Goal: Task Accomplishment & Management: Complete application form

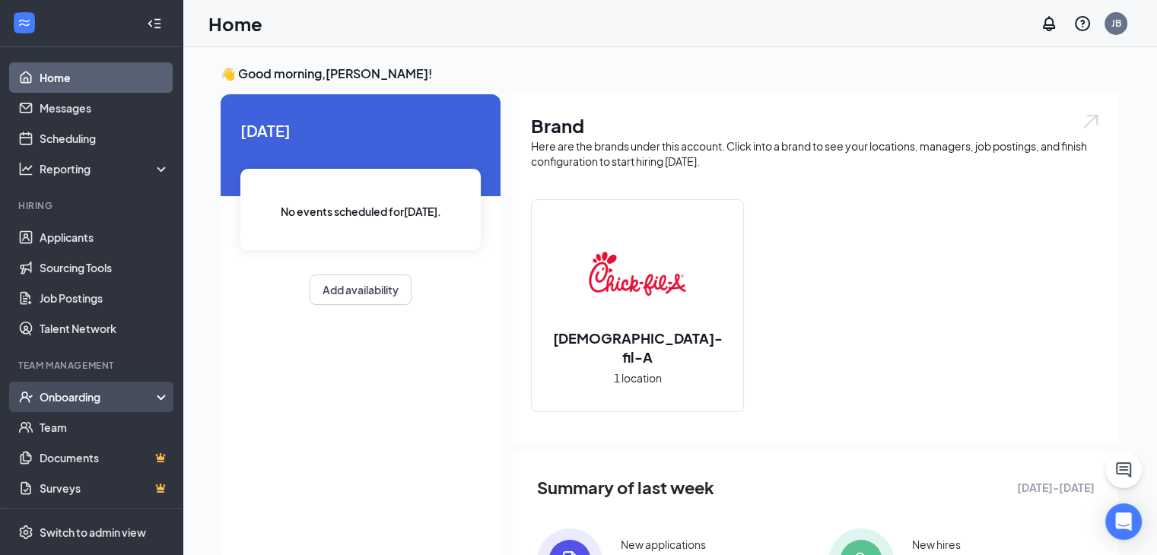
click at [81, 410] on div "Onboarding" at bounding box center [91, 397] width 183 height 30
click at [88, 422] on link "Overview" at bounding box center [105, 427] width 130 height 30
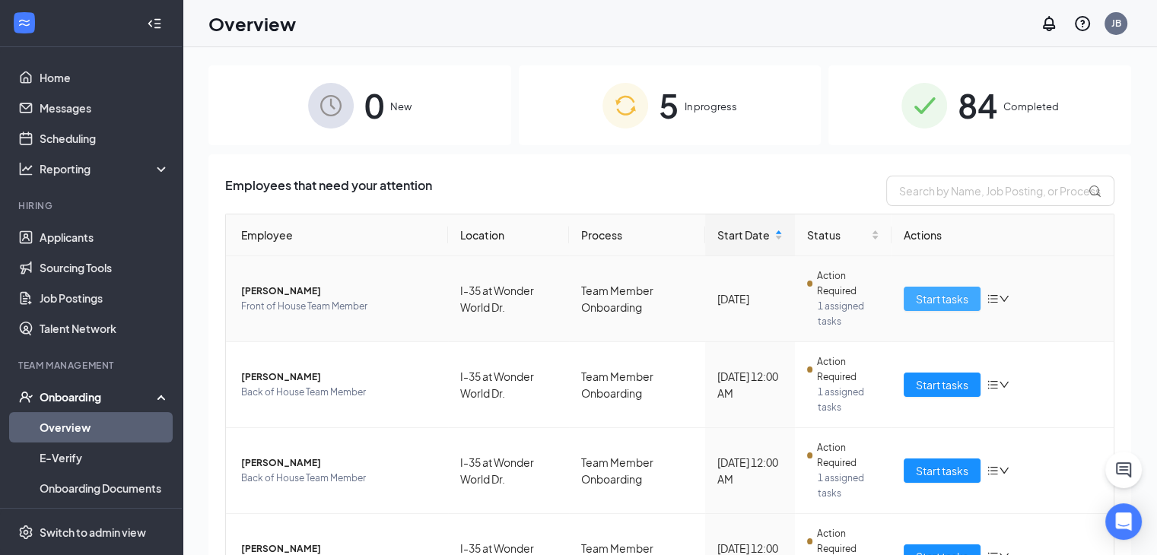
click at [961, 297] on button "Start tasks" at bounding box center [941, 299] width 77 height 24
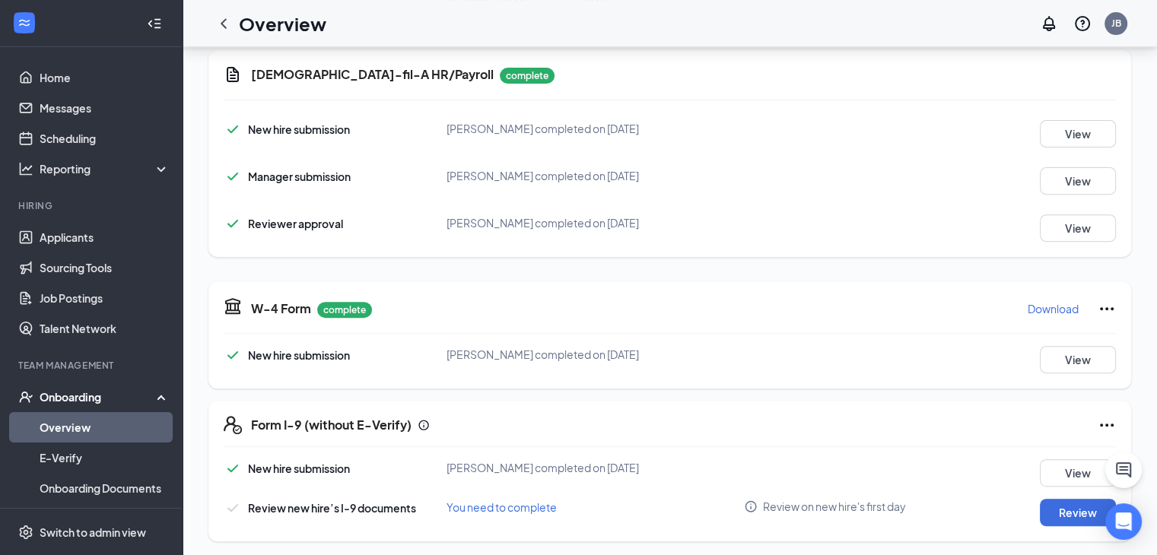
scroll to position [550, 0]
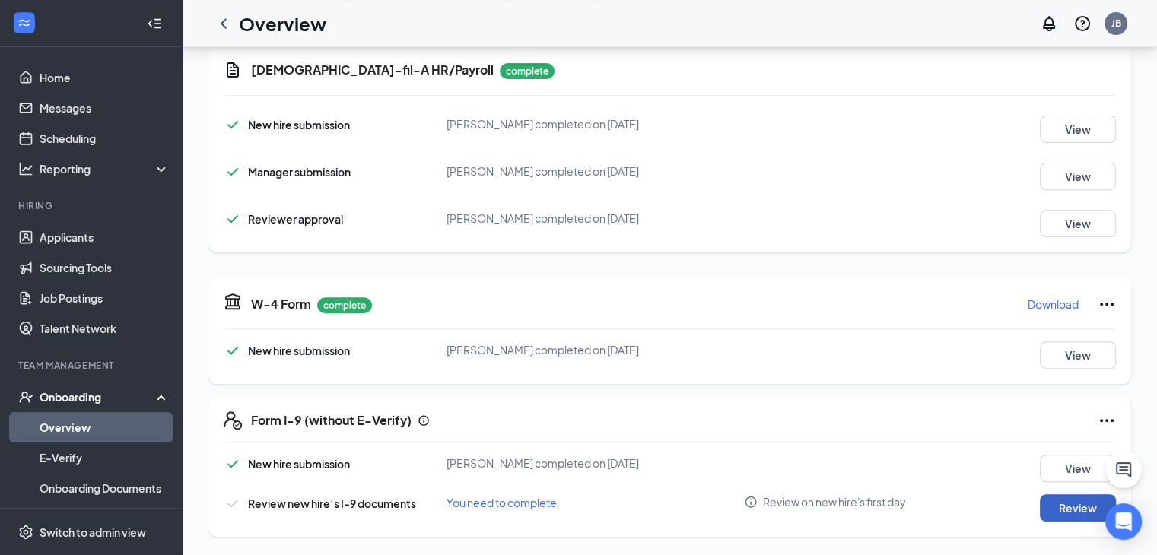
click at [1065, 508] on button "Review" at bounding box center [1078, 507] width 76 height 27
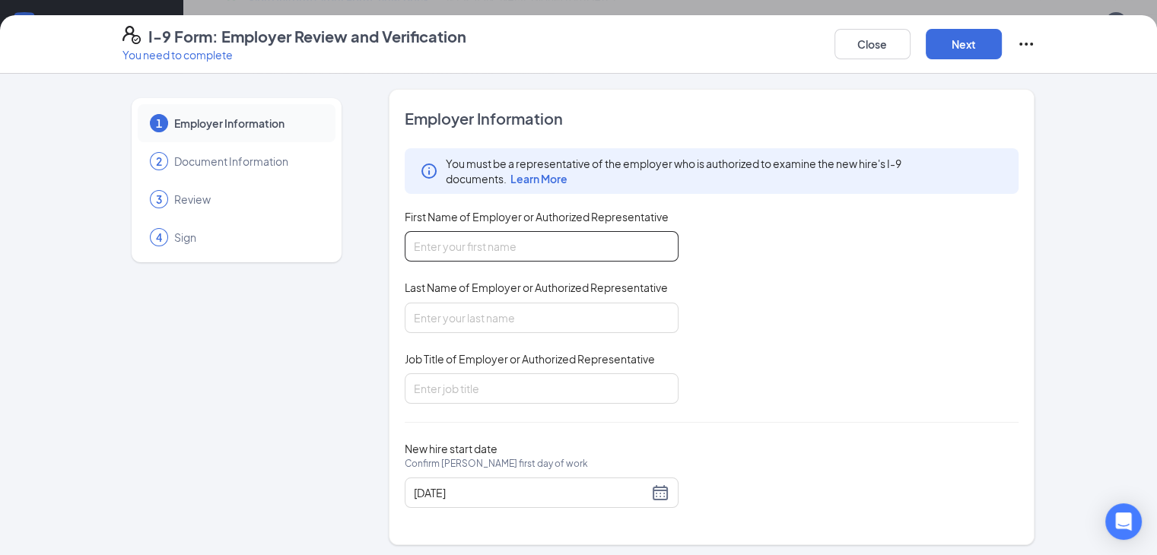
click at [437, 243] on input "First Name of Employer or Authorized Representative" at bounding box center [542, 246] width 274 height 30
type input "[PERSON_NAME]"
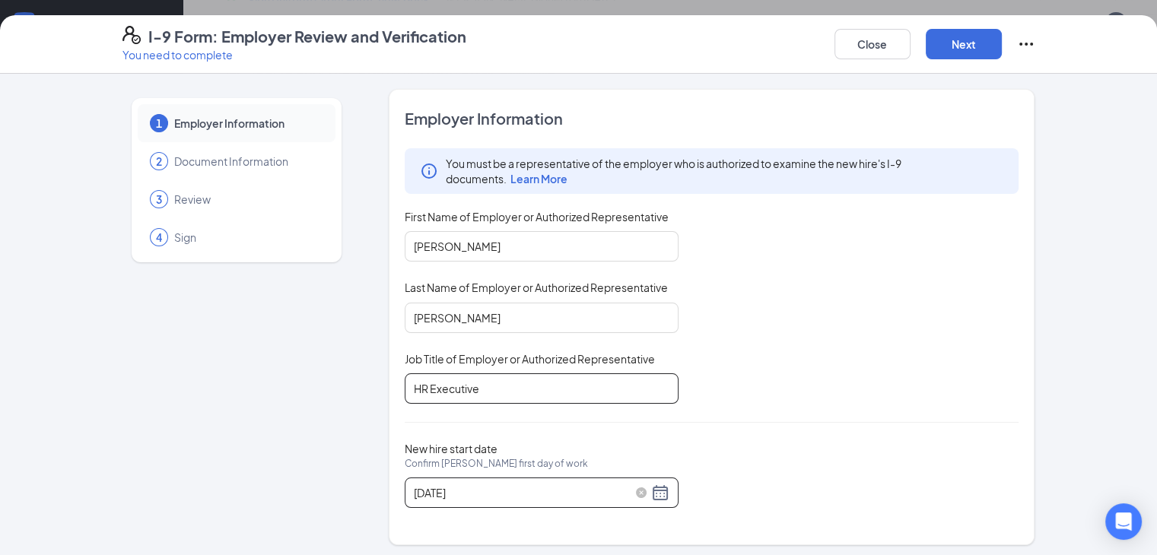
type input "HR Executive"
click at [621, 489] on div "[DATE]" at bounding box center [542, 493] width 256 height 18
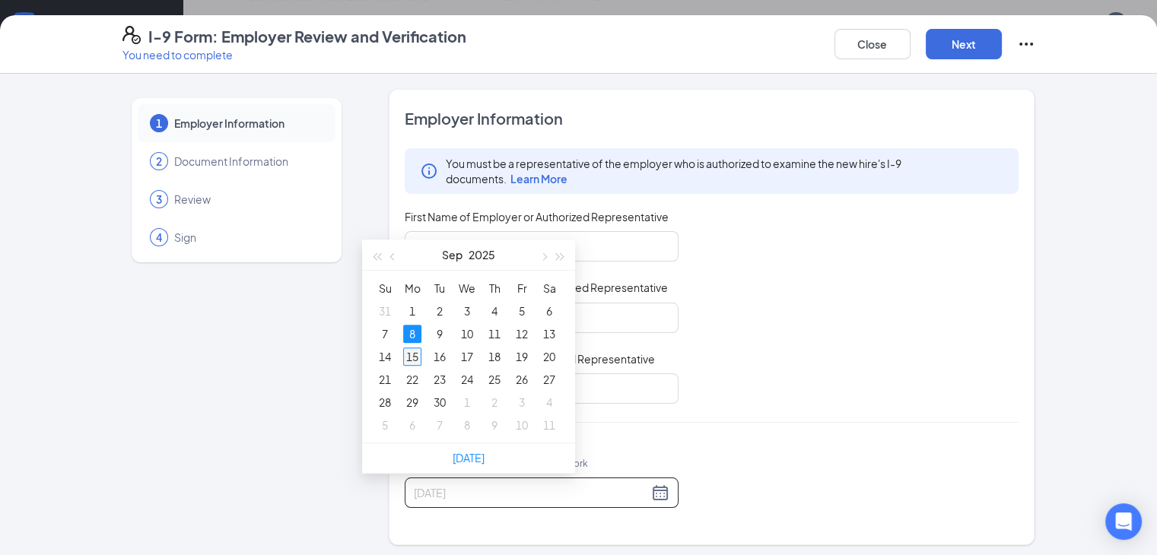
type input "[DATE]"
click at [411, 355] on div "15" at bounding box center [412, 357] width 18 height 18
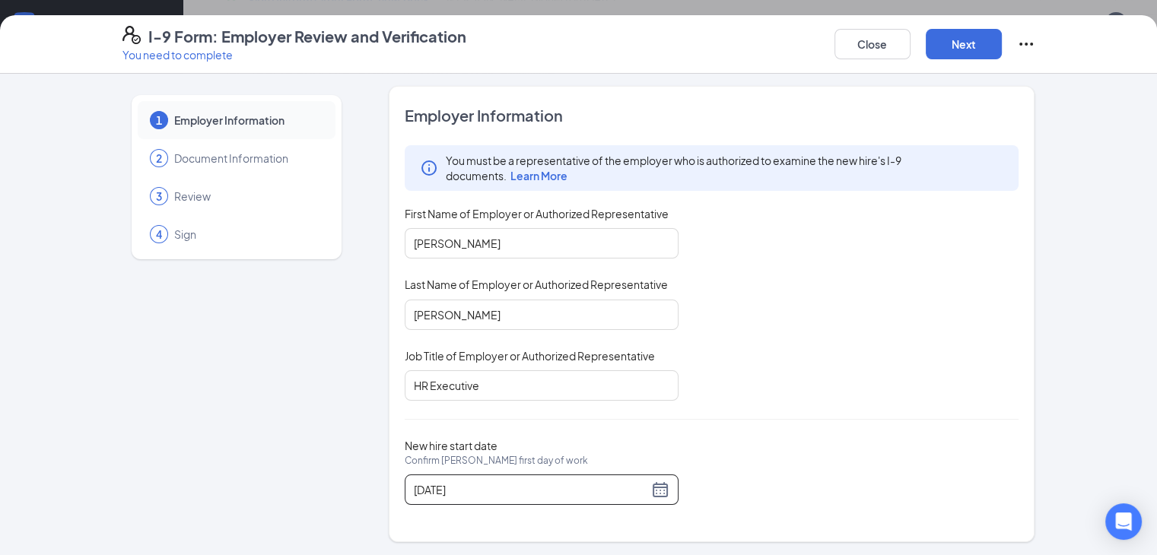
scroll to position [0, 0]
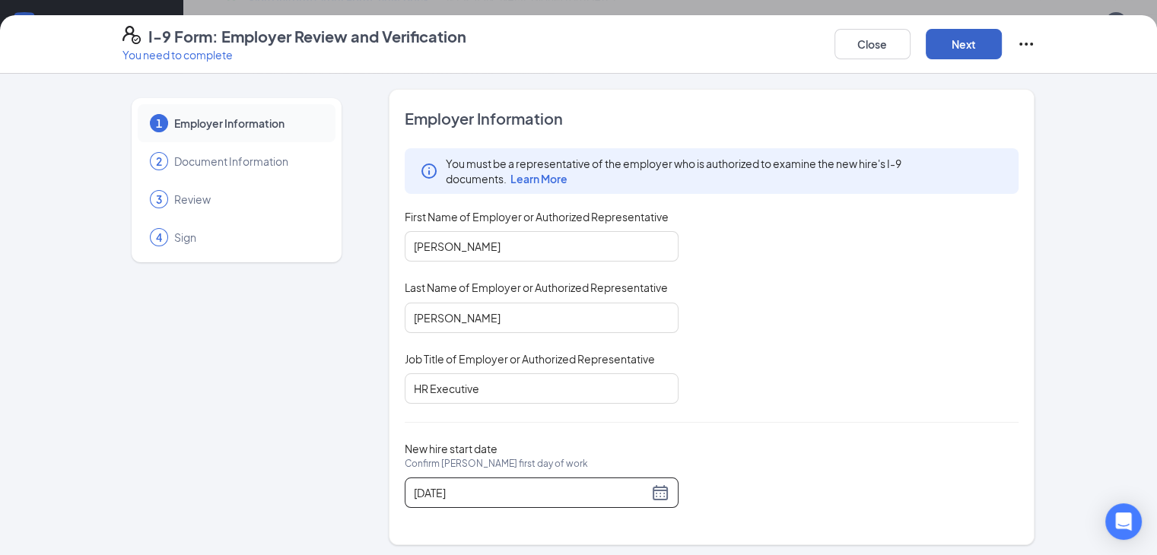
click at [1002, 41] on button "Next" at bounding box center [963, 44] width 76 height 30
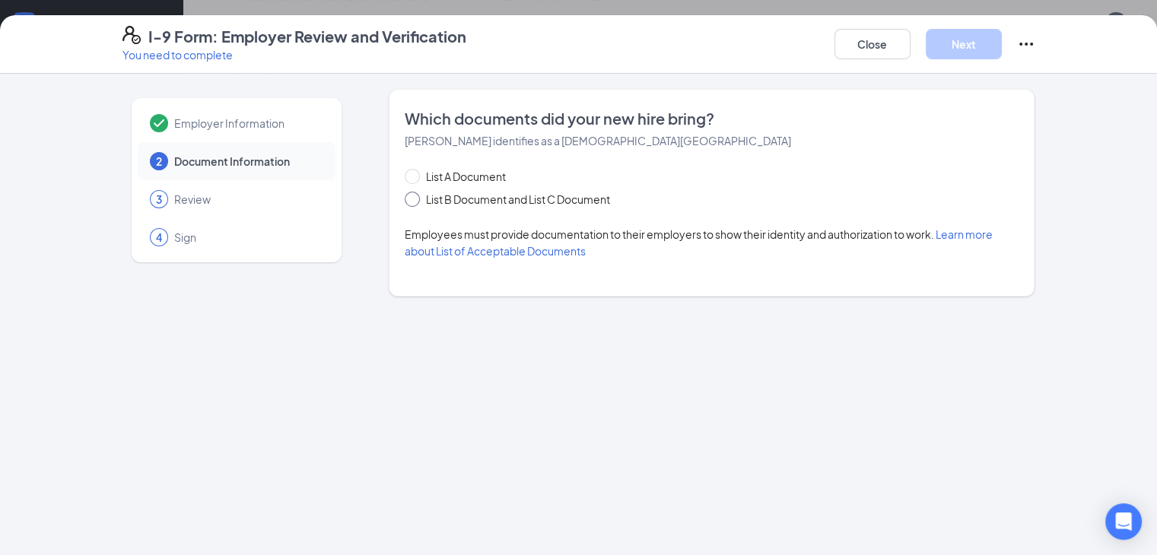
click at [405, 202] on input "List B Document and List C Document" at bounding box center [410, 197] width 11 height 11
radio input "true"
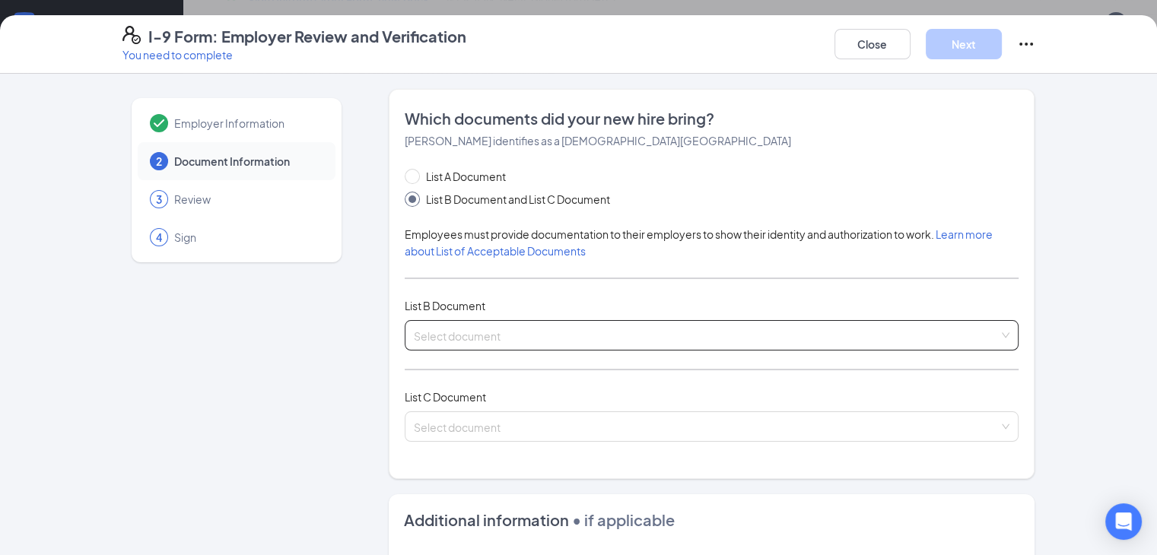
scroll to position [76, 0]
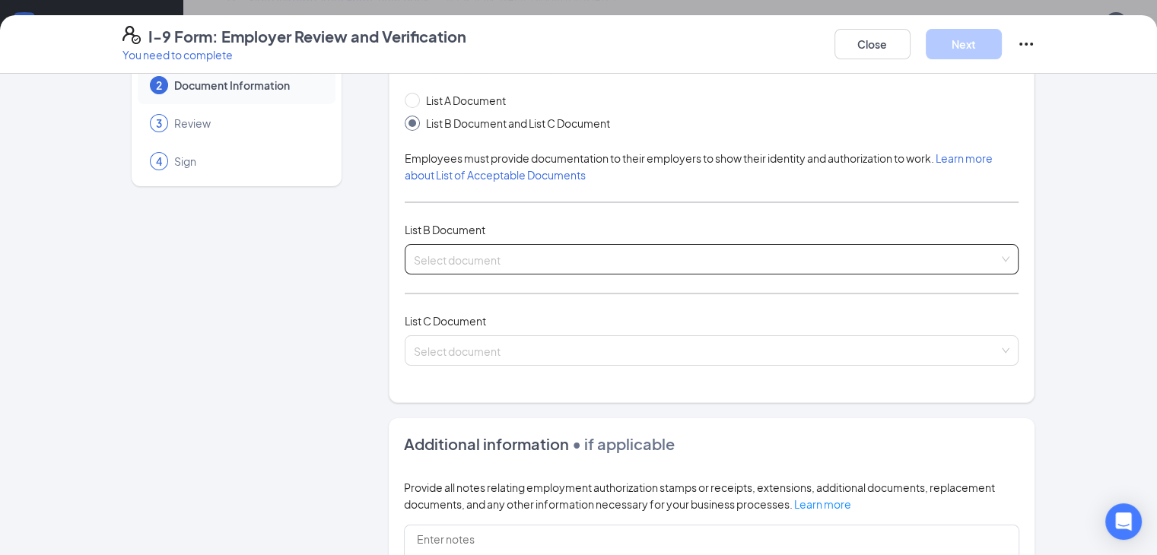
click at [459, 259] on input "search" at bounding box center [707, 256] width 586 height 23
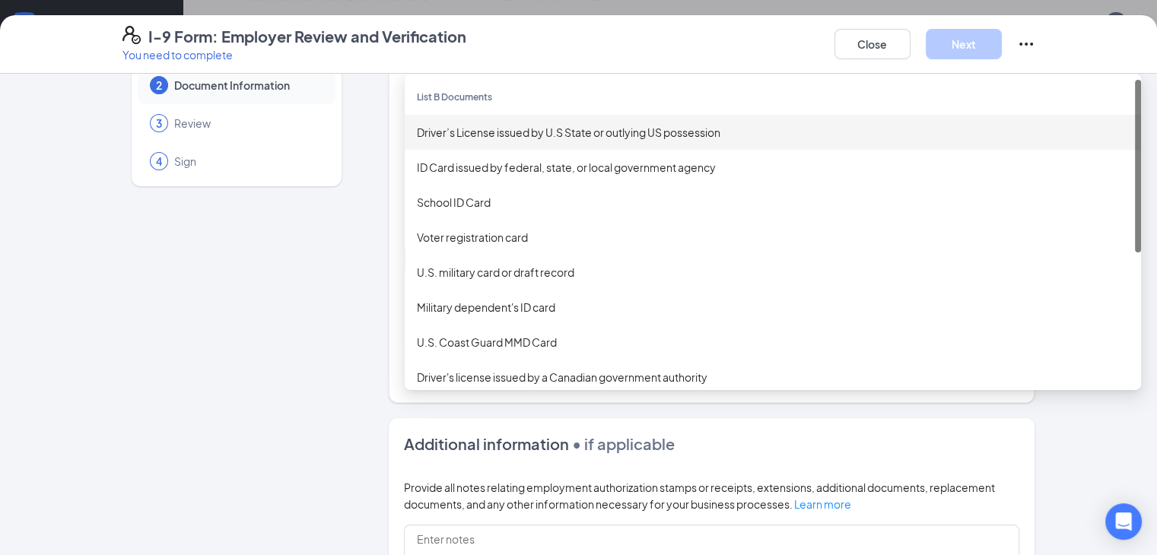
click at [450, 129] on div "Driver’s License issued by U.S State or outlying US possession" at bounding box center [773, 132] width 712 height 17
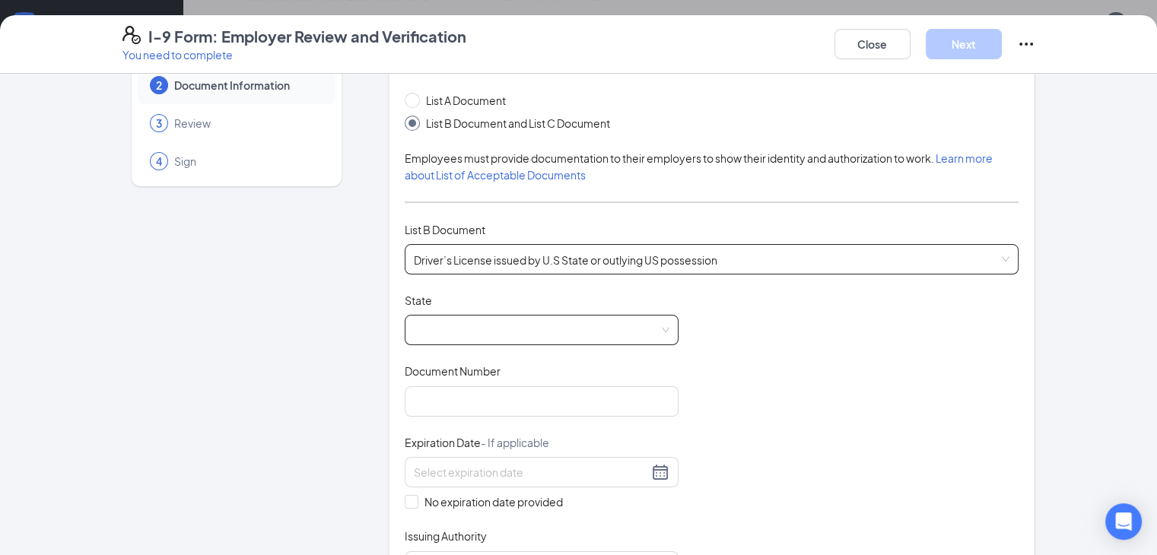
click at [454, 338] on span at bounding box center [542, 330] width 256 height 29
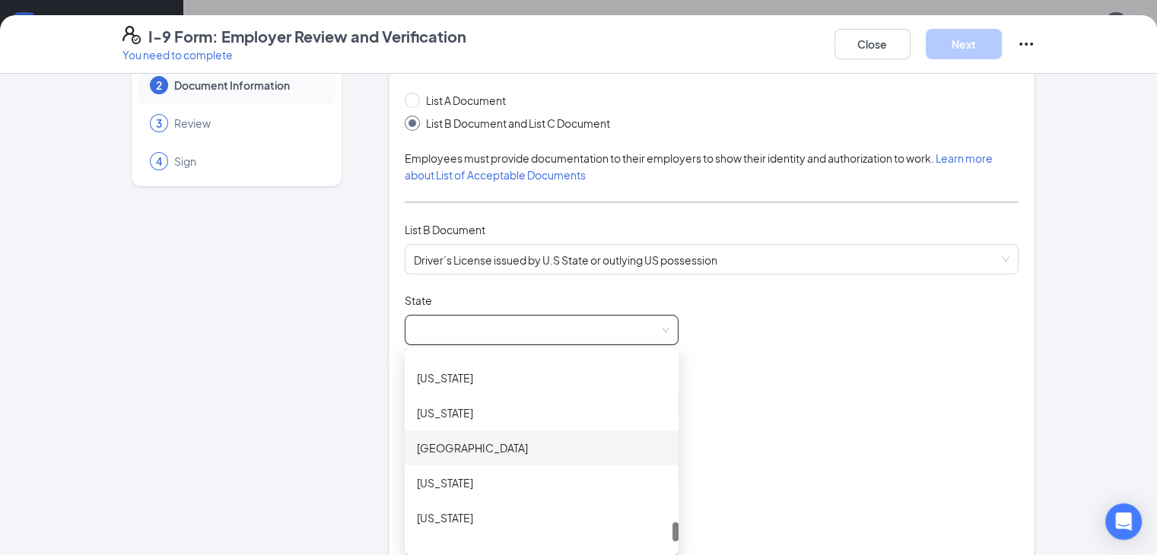
scroll to position [1597, 0]
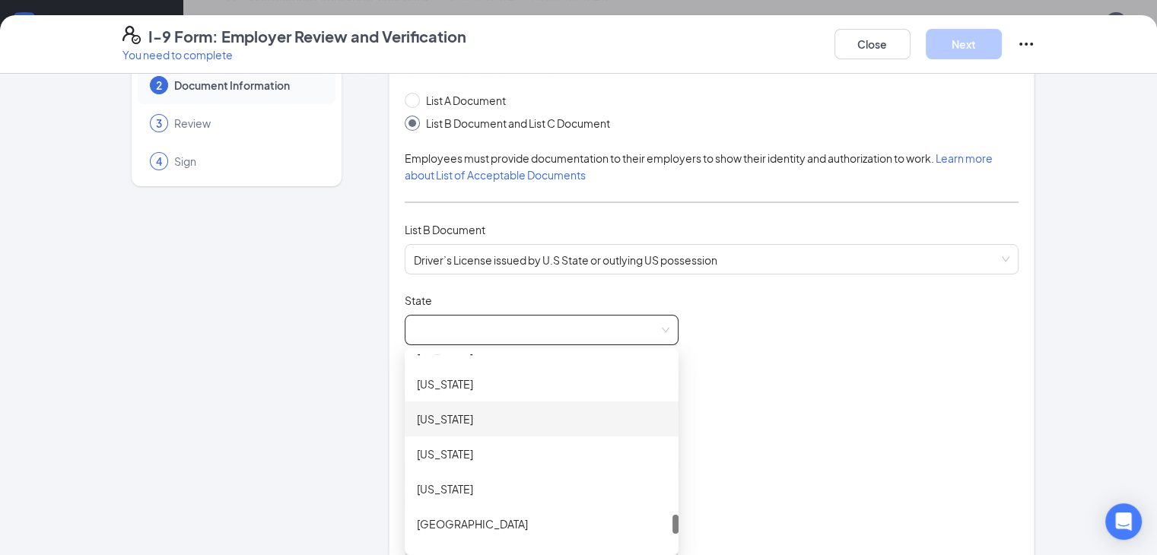
click at [417, 416] on div "[US_STATE]" at bounding box center [541, 419] width 249 height 17
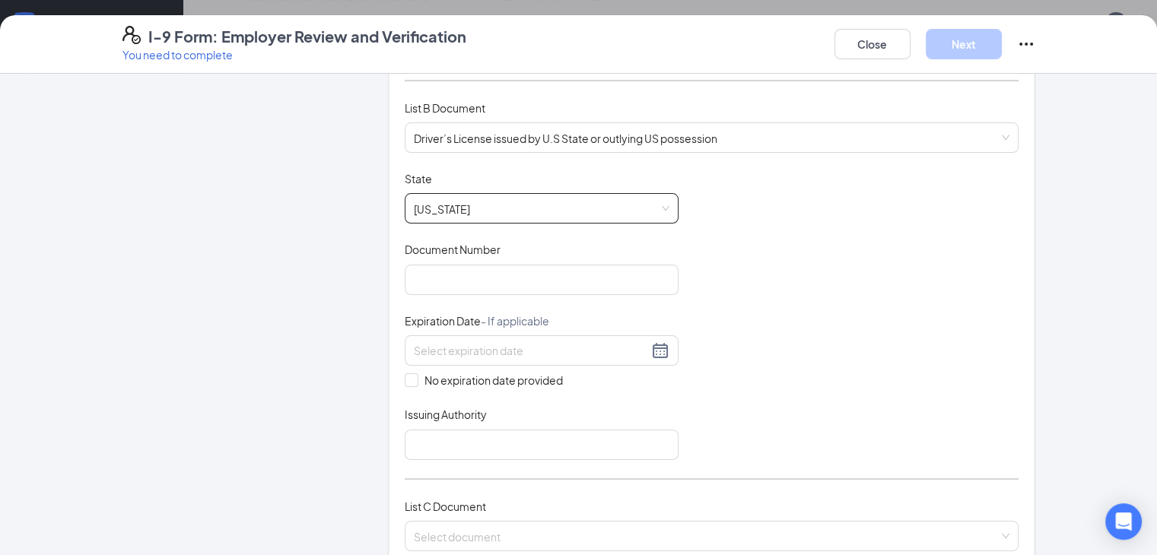
scroll to position [228, 0]
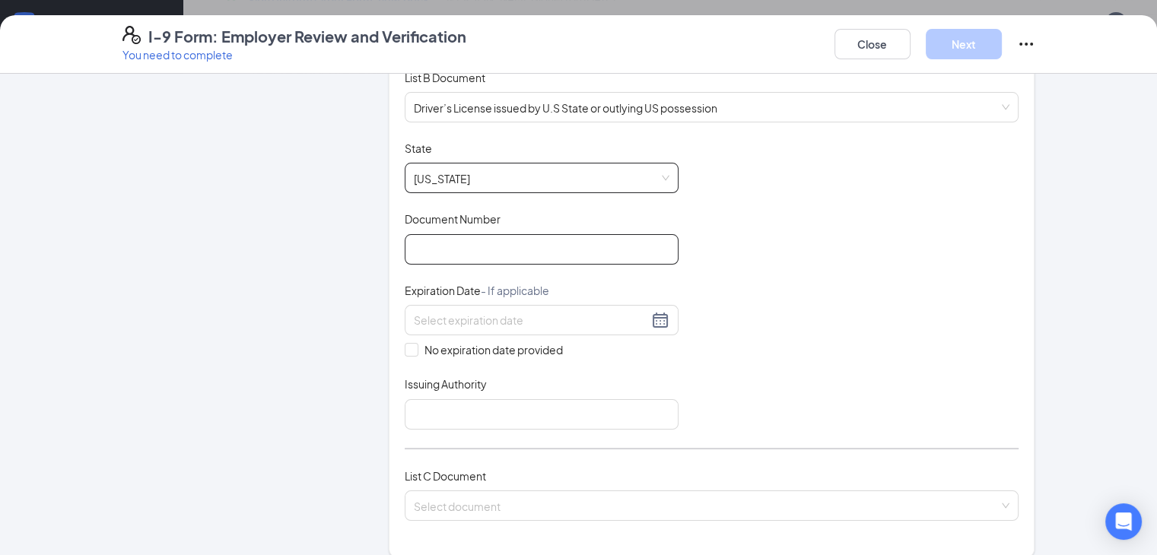
click at [433, 250] on input "Document Number" at bounding box center [542, 249] width 274 height 30
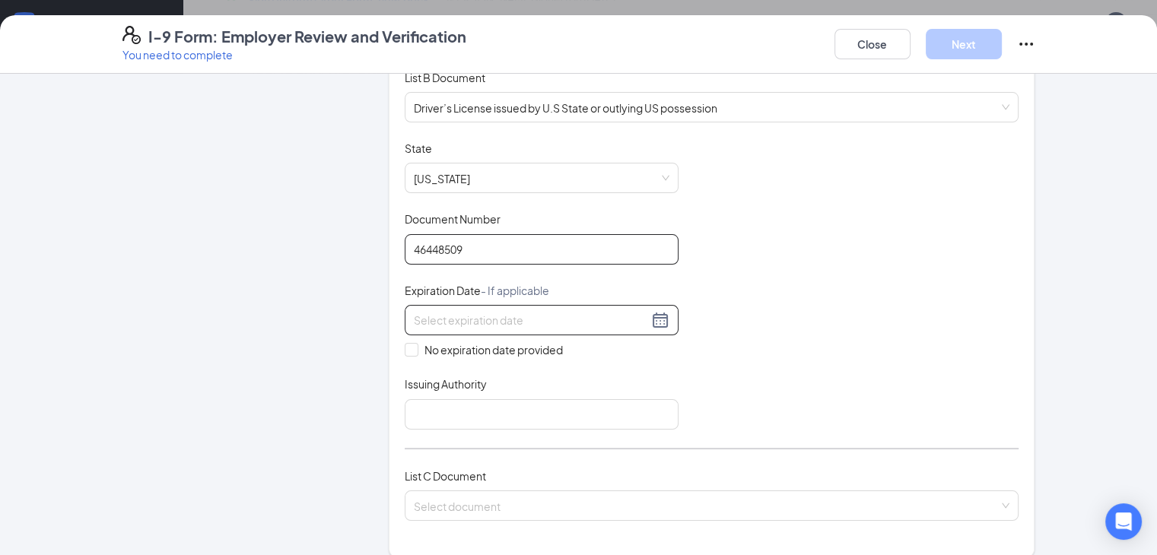
type input "46448509"
click at [414, 322] on input at bounding box center [531, 320] width 234 height 17
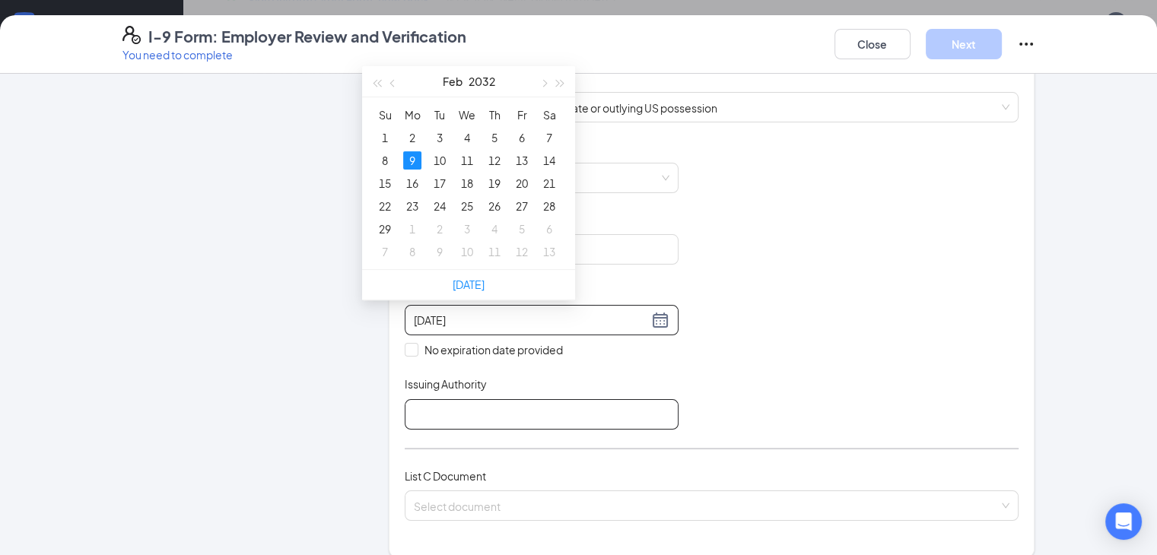
type input "[DATE]"
click at [435, 407] on input "Issuing Authority" at bounding box center [542, 414] width 274 height 30
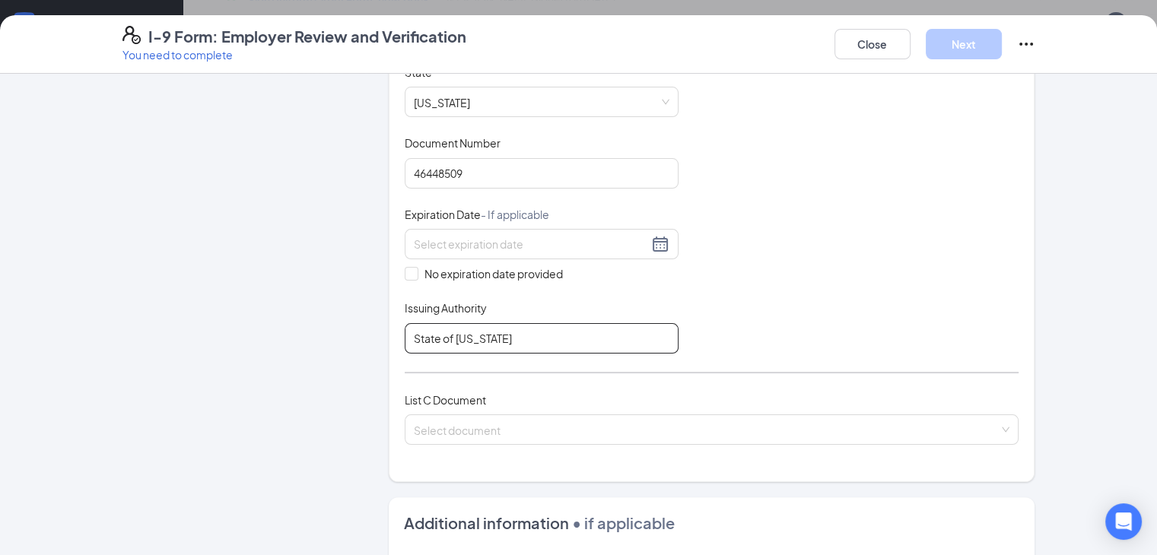
scroll to position [456, 0]
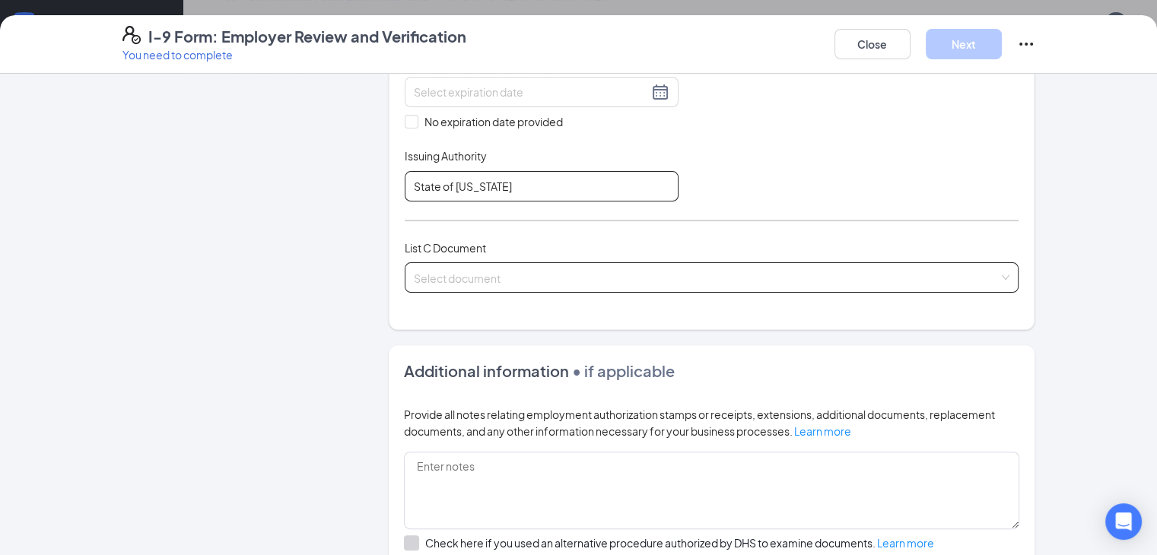
type input "State of [US_STATE]"
click at [496, 262] on div "Select document List C Documents Unrestricted Social Security Card Certificatio…" at bounding box center [712, 277] width 614 height 30
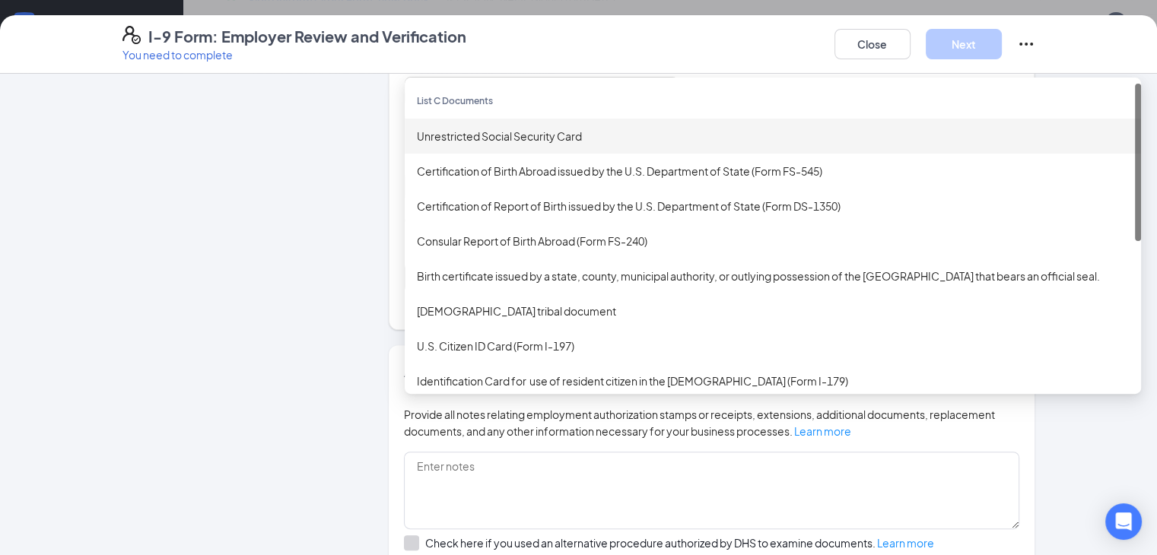
click at [458, 135] on div "Unrestricted Social Security Card" at bounding box center [773, 136] width 712 height 17
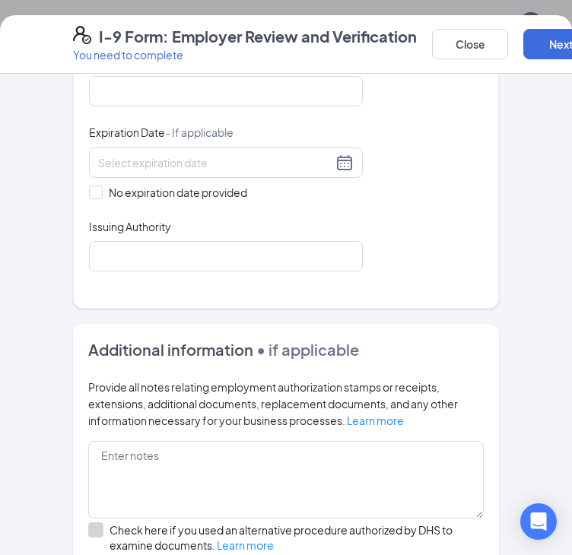
scroll to position [760, 0]
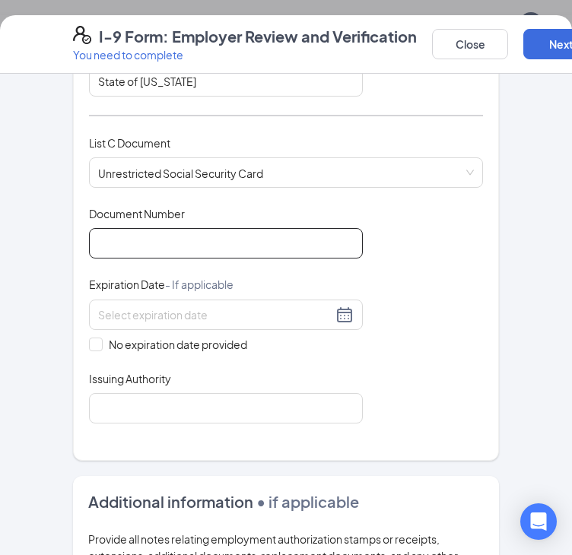
click at [192, 240] on input "Document Number" at bounding box center [226, 243] width 274 height 30
type input "635022021"
click at [89, 351] on div "Document Title Unrestricted Social Security Card Document Number 635022021 Expi…" at bounding box center [286, 314] width 394 height 217
click at [89, 343] on span at bounding box center [96, 345] width 14 height 14
click at [89, 343] on input "No expiration date provided" at bounding box center [94, 343] width 11 height 11
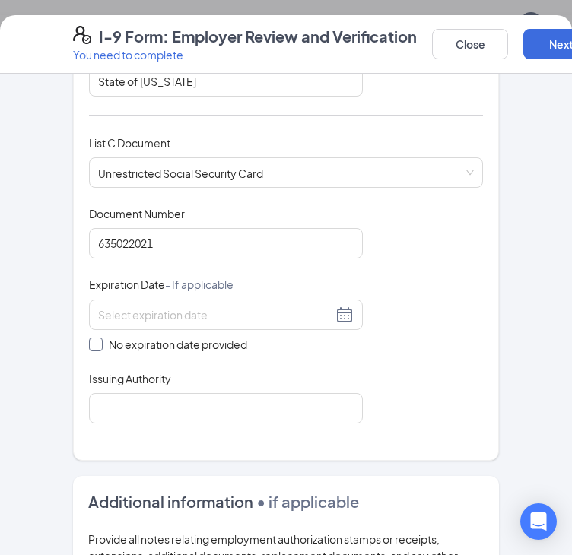
checkbox input "true"
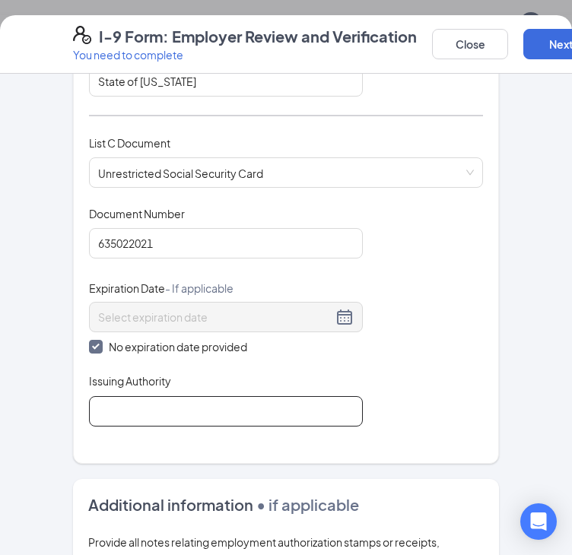
click at [151, 407] on input "Issuing Authority" at bounding box center [226, 411] width 274 height 30
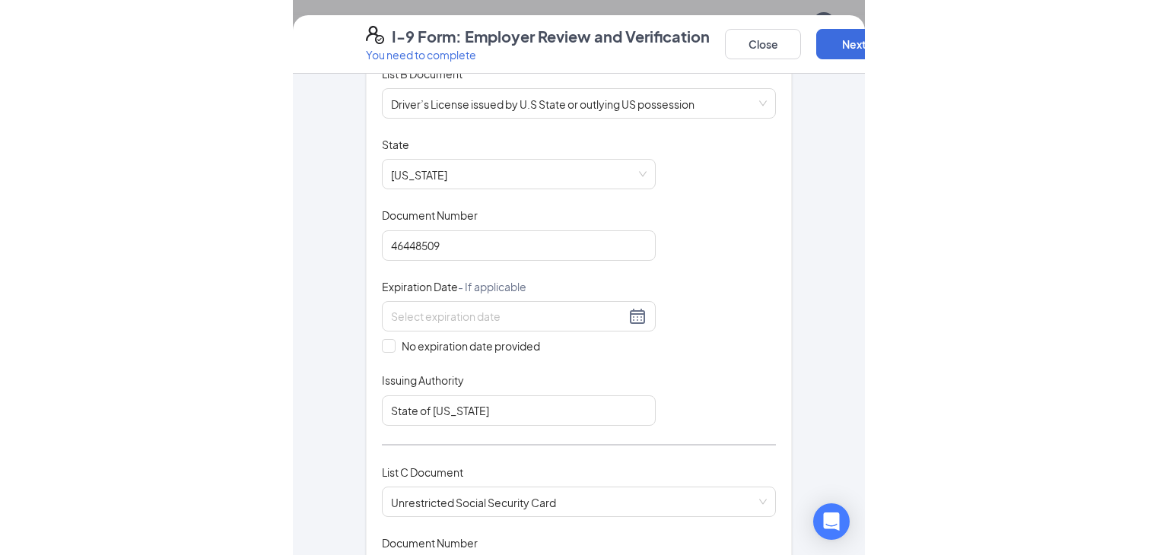
scroll to position [127, 0]
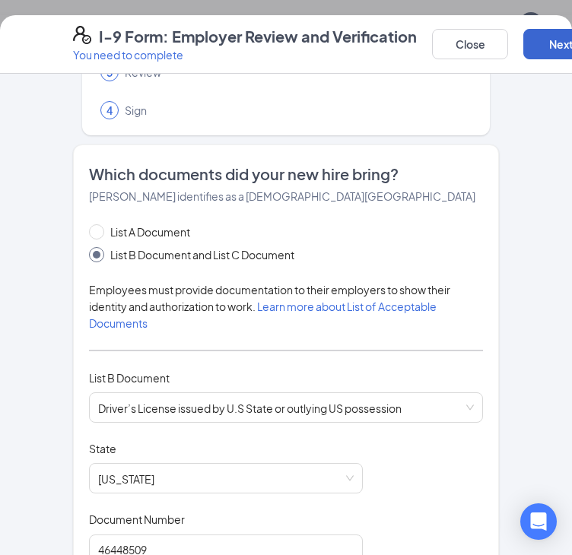
type input "Social Security Administration"
click at [551, 46] on button "Next" at bounding box center [561, 44] width 76 height 30
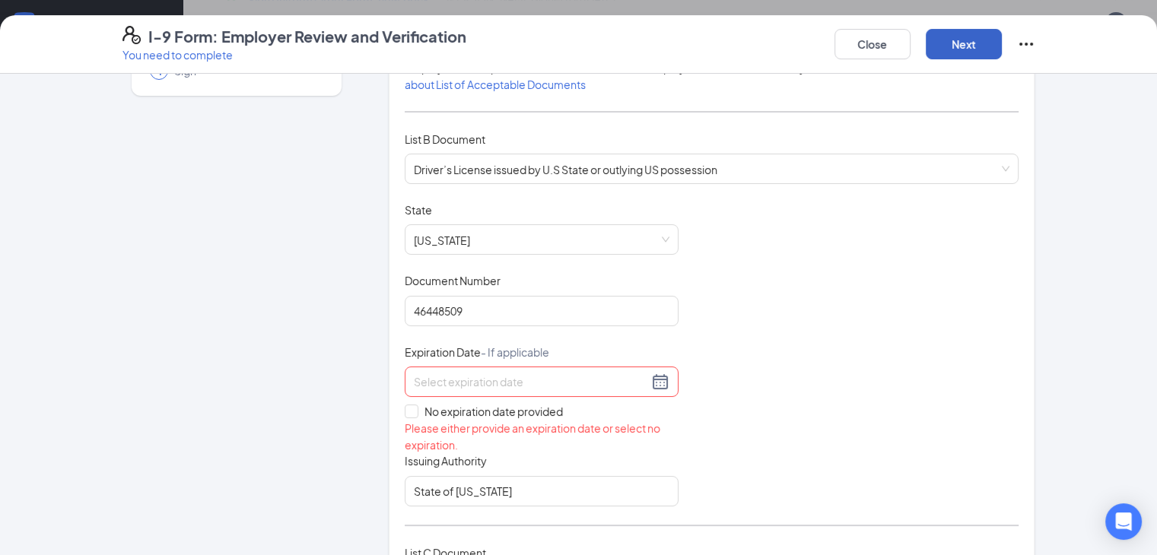
scroll to position [278, 0]
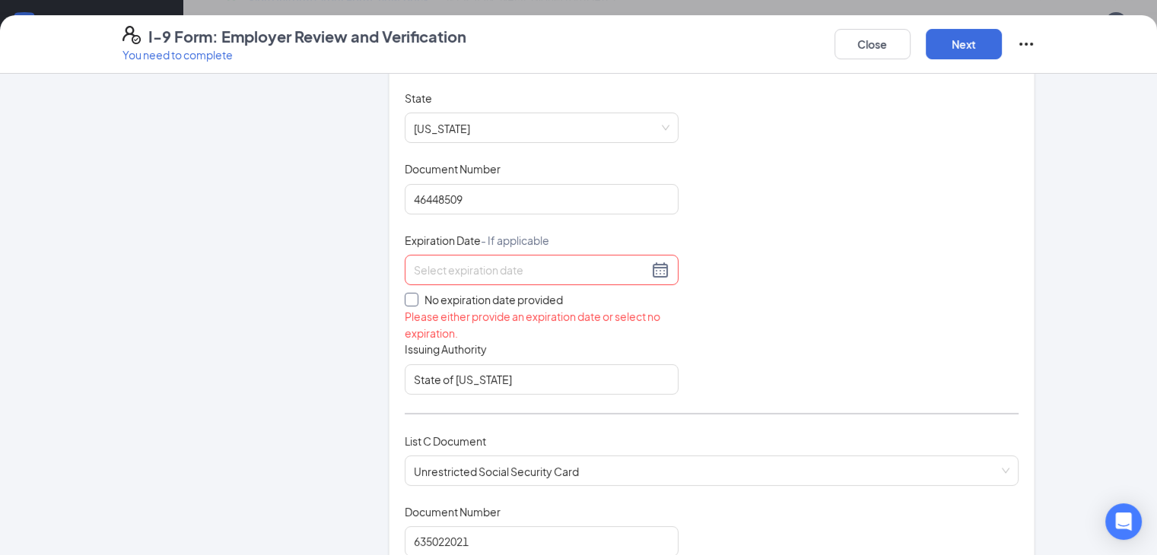
click at [405, 295] on input "No expiration date provided" at bounding box center [410, 298] width 11 height 11
checkbox input "true"
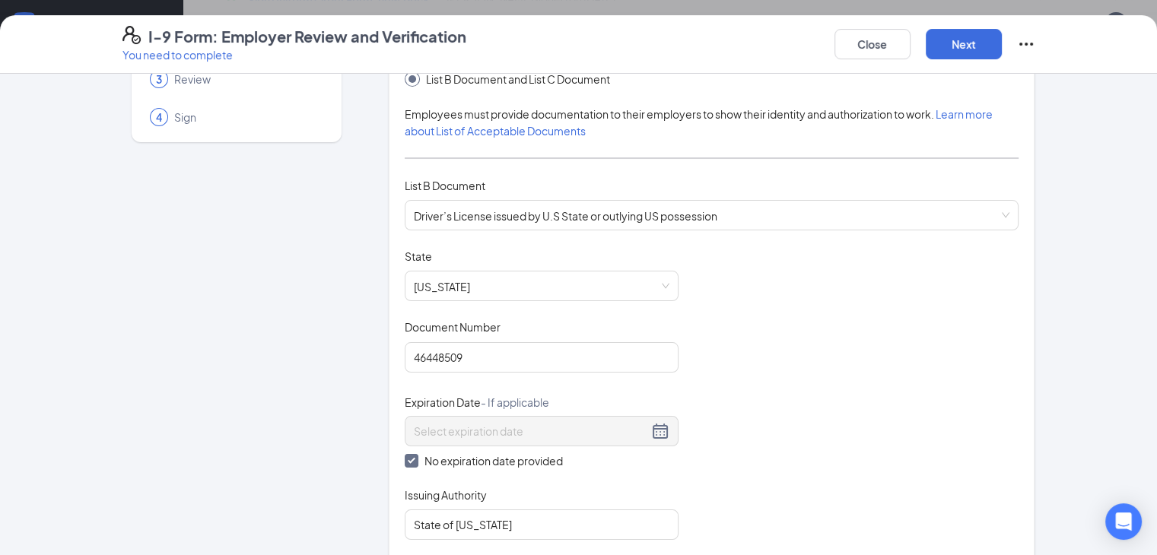
scroll to position [0, 0]
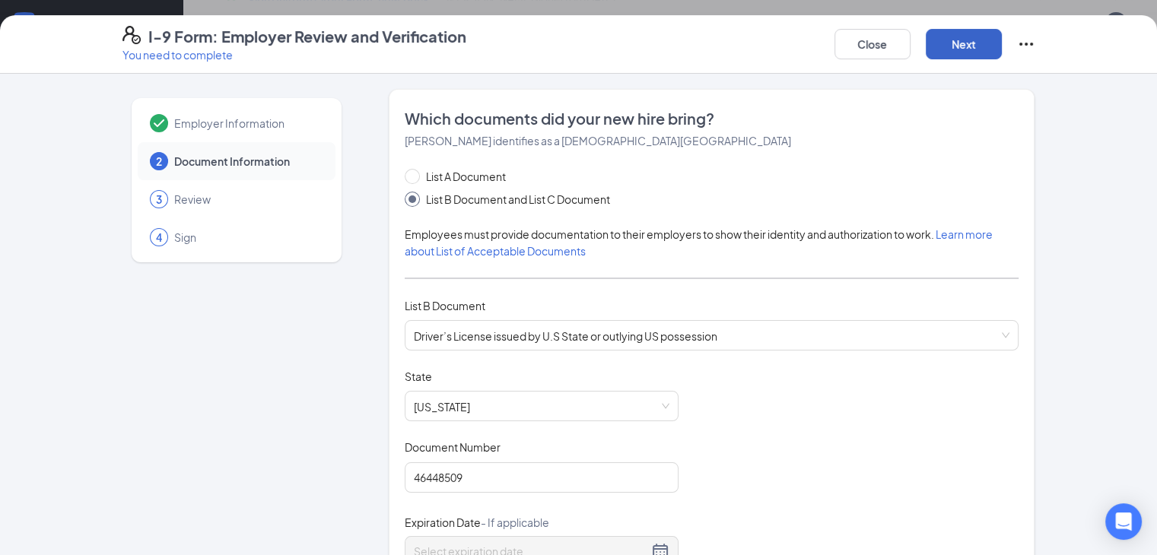
click at [1002, 48] on button "Next" at bounding box center [963, 44] width 76 height 30
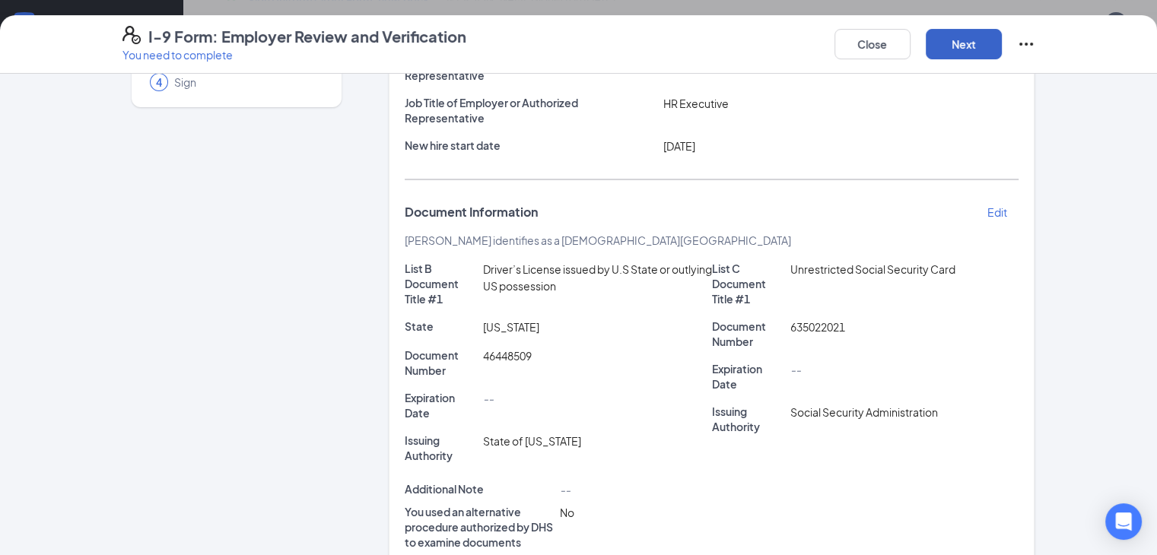
scroll to position [267, 0]
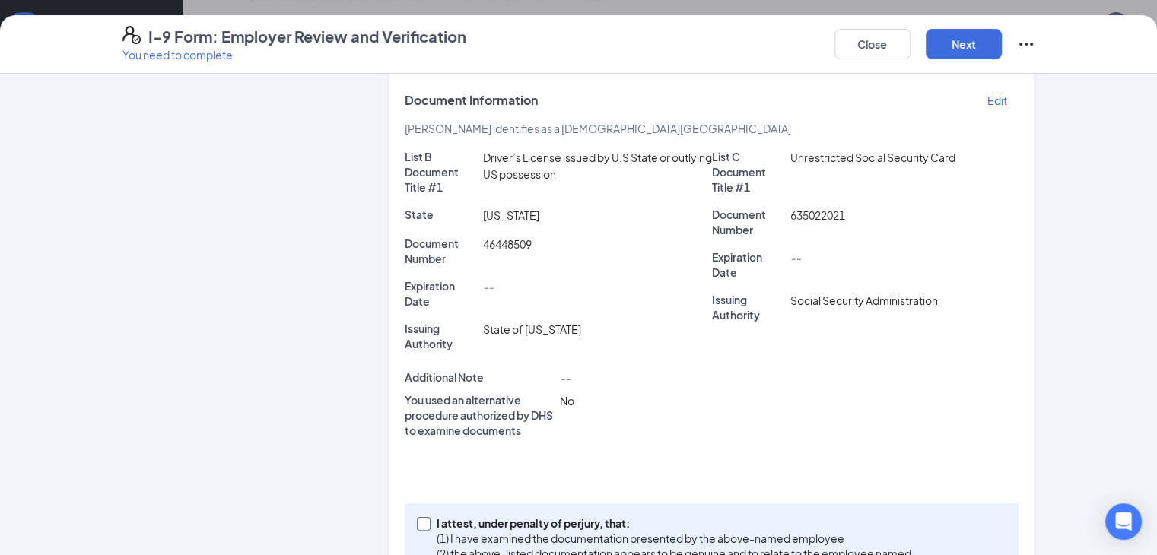
click at [417, 517] on input "I attest, under penalty of [PERSON_NAME], that: (1) I have examined the documen…" at bounding box center [422, 522] width 11 height 11
checkbox input "true"
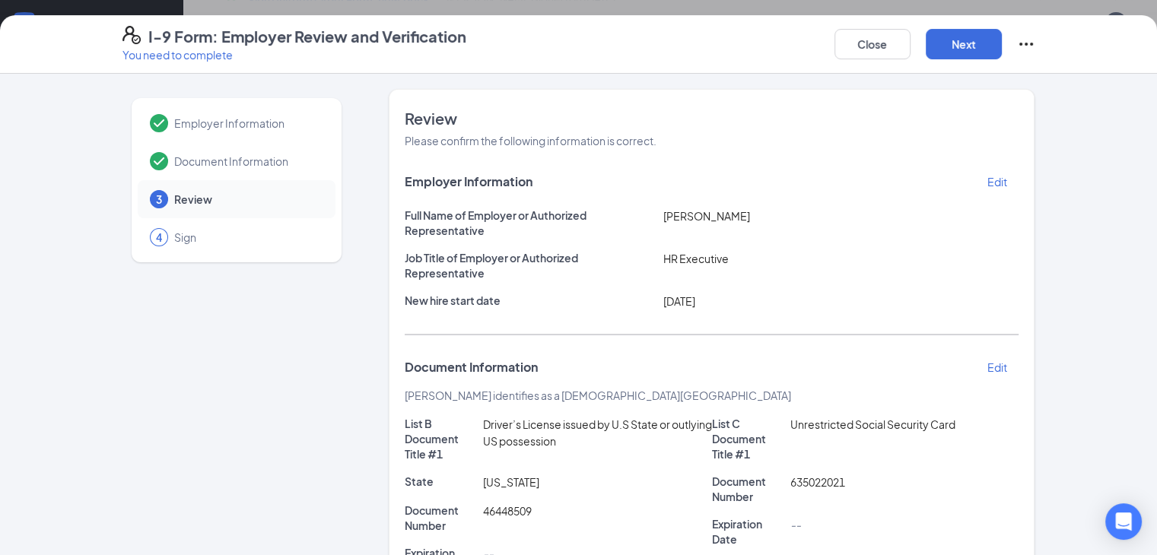
scroll to position [0, 0]
click at [1002, 46] on button "Next" at bounding box center [963, 44] width 76 height 30
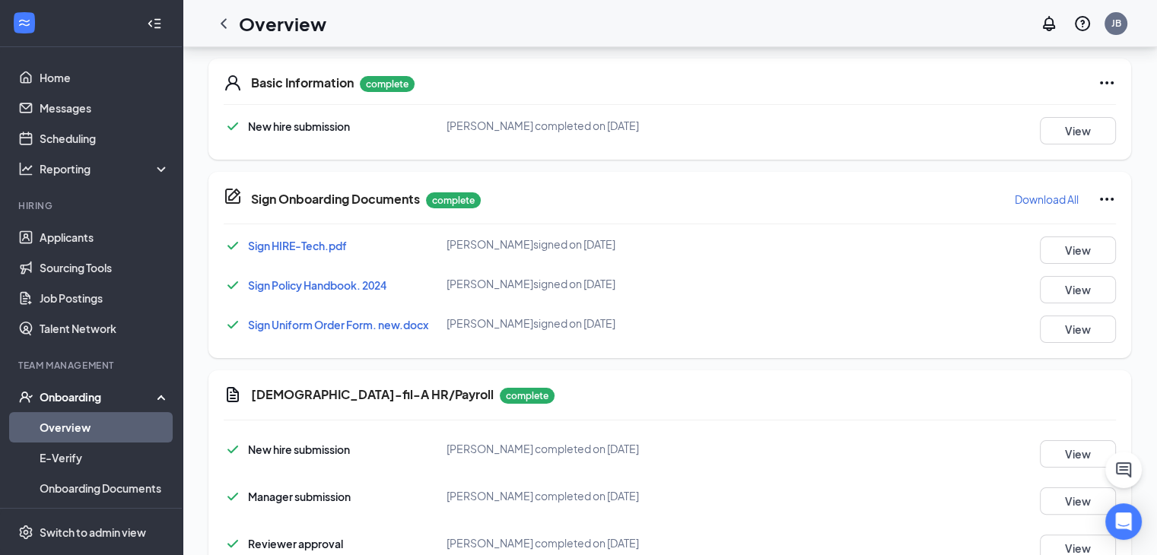
scroll to position [456, 0]
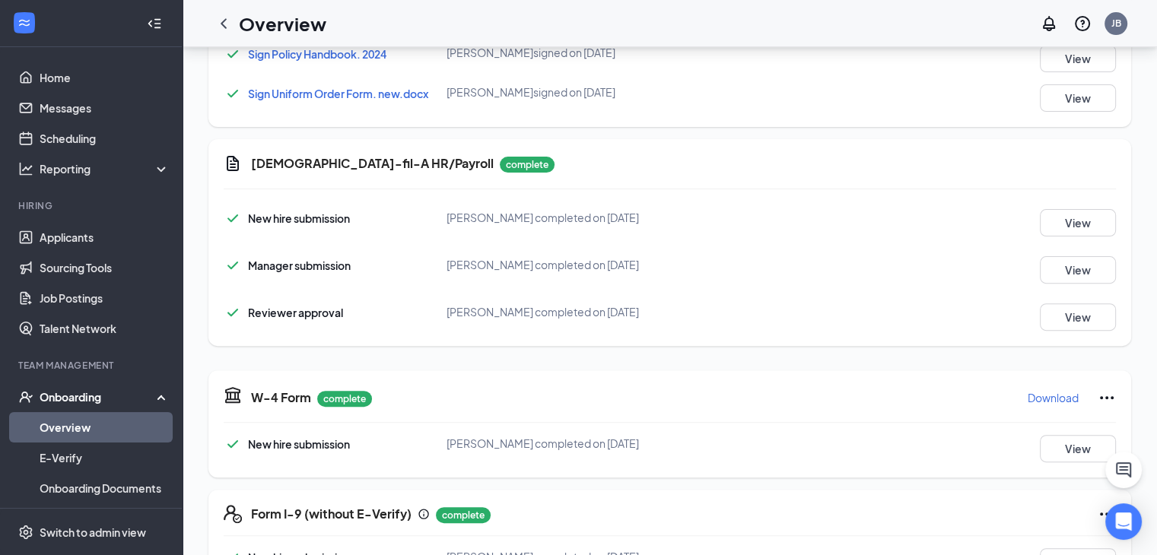
drag, startPoint x: 222, startPoint y: 25, endPoint x: 281, endPoint y: 45, distance: 62.5
click at [222, 25] on icon "ChevronLeft" at bounding box center [223, 23] width 18 height 18
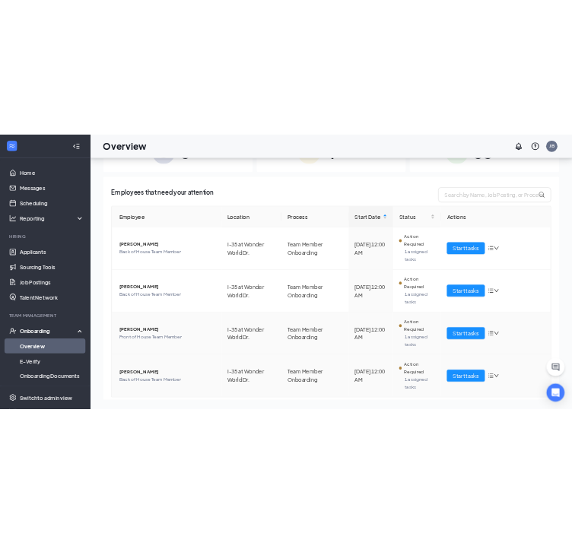
scroll to position [80, 0]
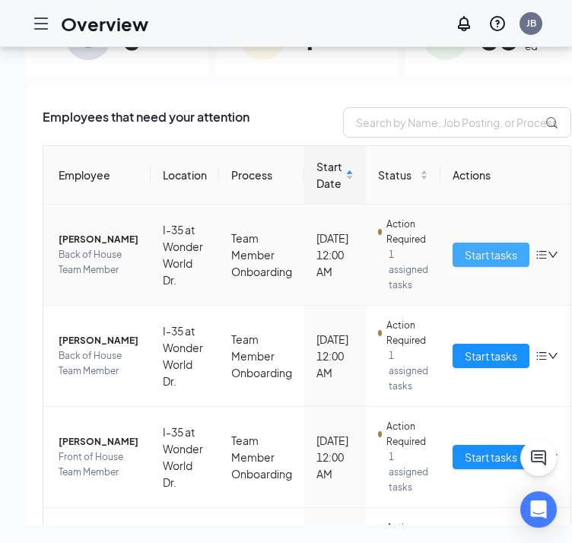
click at [471, 251] on span "Start tasks" at bounding box center [491, 254] width 52 height 17
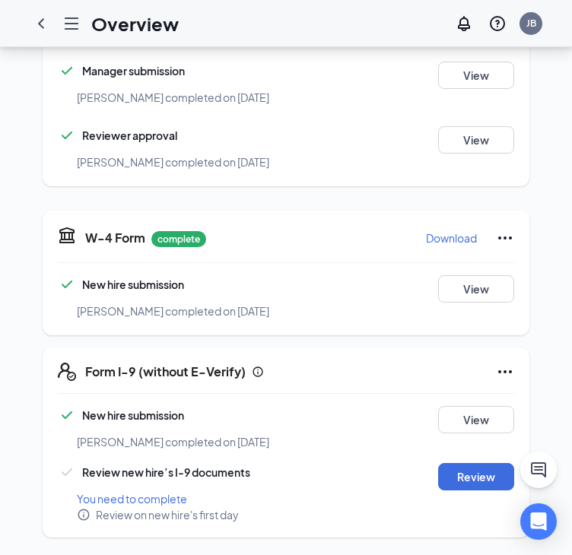
scroll to position [765, 0]
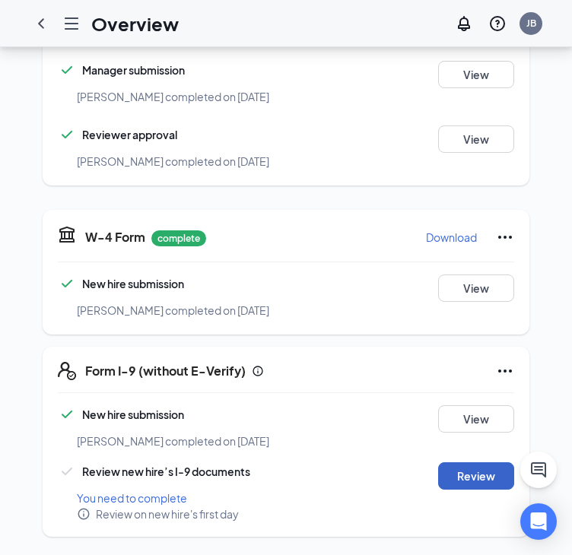
click at [465, 469] on button "Review" at bounding box center [476, 475] width 76 height 27
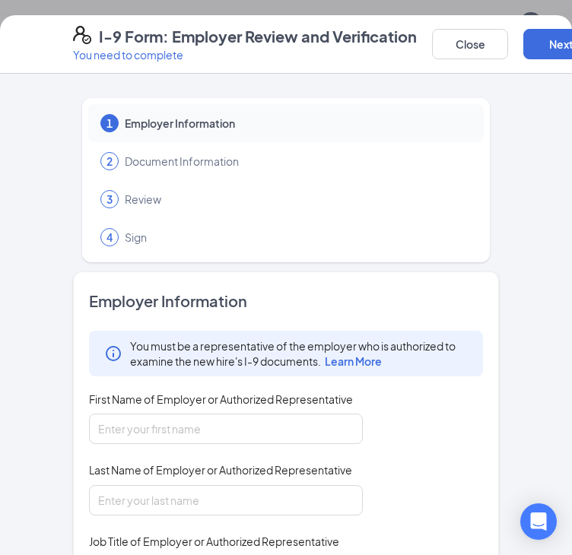
scroll to position [76, 0]
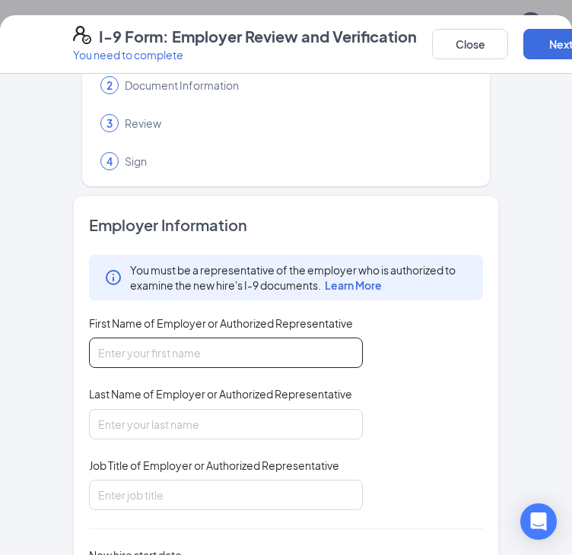
click at [202, 344] on input "First Name of Employer or Authorized Representative" at bounding box center [226, 353] width 274 height 30
type input "[PERSON_NAME]"
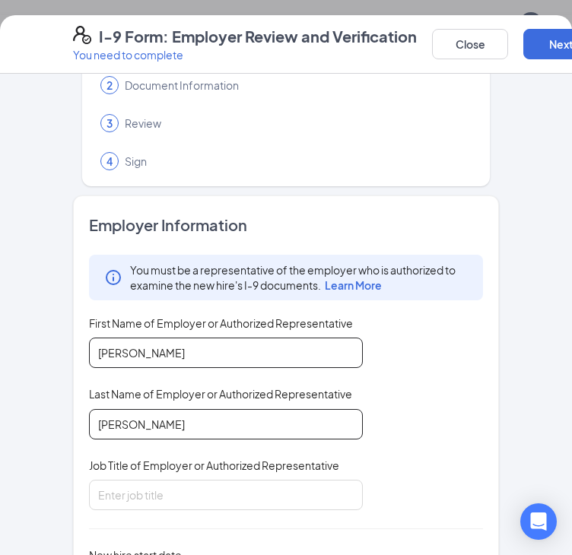
type input "[PERSON_NAME]"
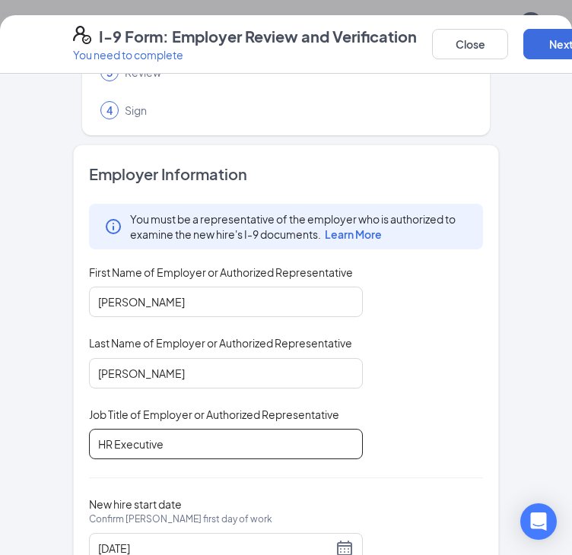
scroll to position [186, 0]
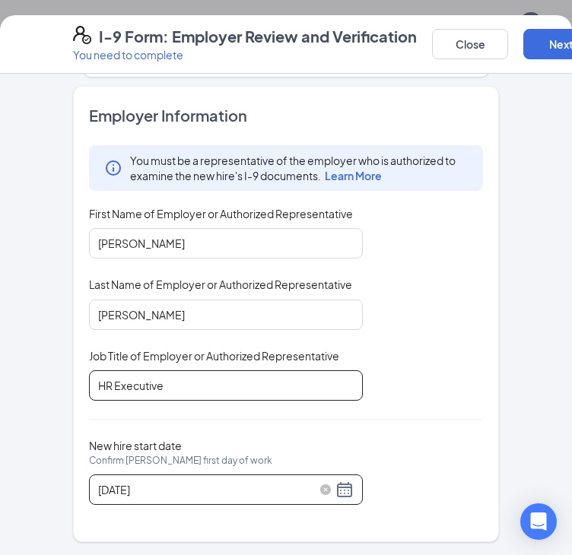
type input "HR Executive"
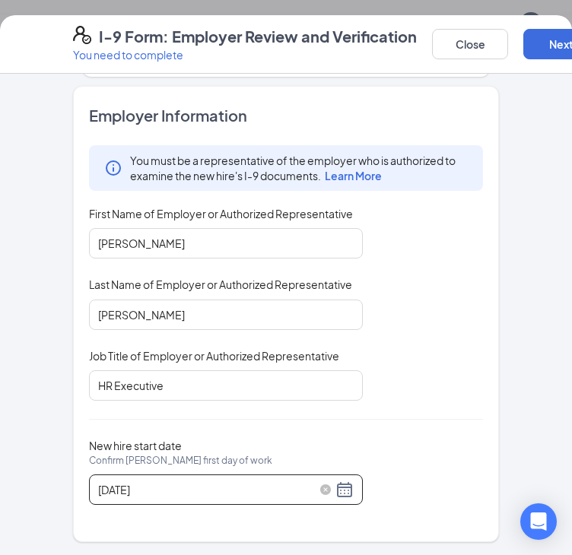
click at [341, 493] on div "[DATE]" at bounding box center [226, 490] width 256 height 18
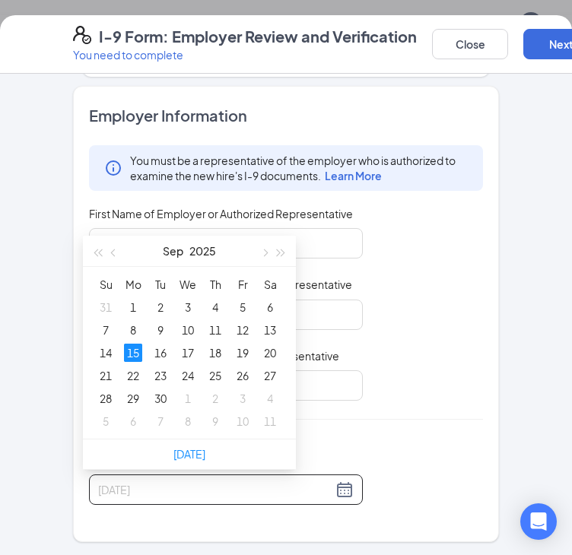
type input "[DATE]"
click at [127, 351] on div "15" at bounding box center [133, 353] width 18 height 18
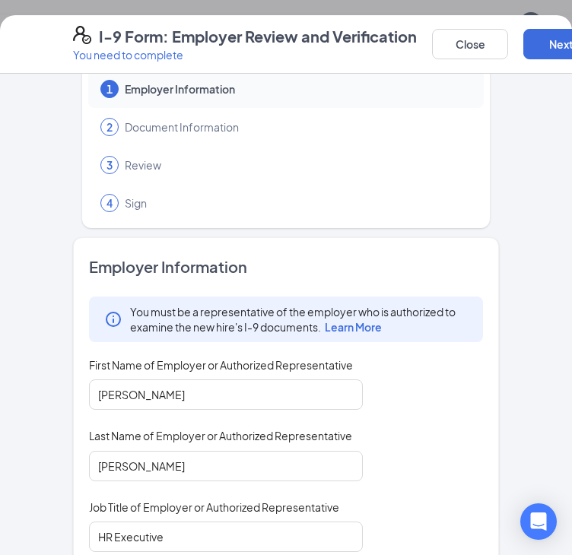
scroll to position [0, 0]
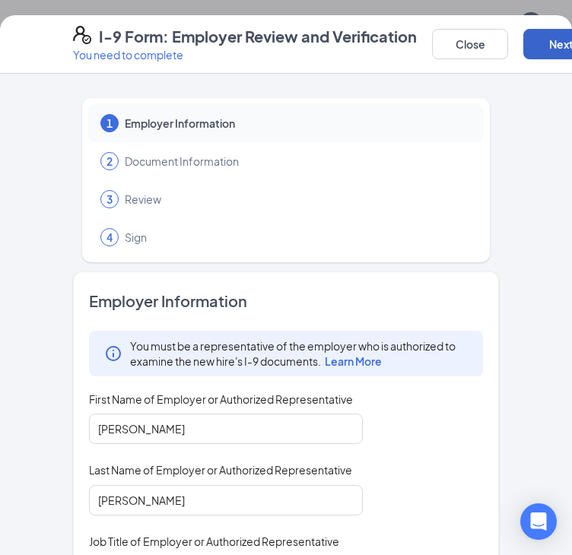
click at [543, 51] on button "Next" at bounding box center [561, 44] width 76 height 30
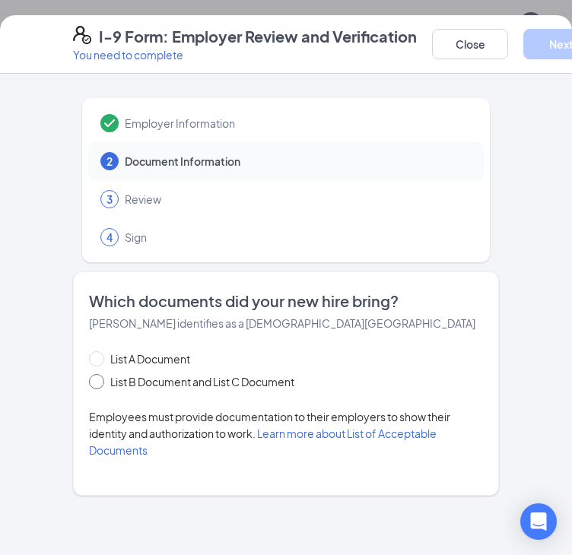
click at [91, 385] on span at bounding box center [96, 381] width 15 height 15
click at [91, 385] on input "List B Document and List C Document" at bounding box center [94, 379] width 11 height 11
radio input "true"
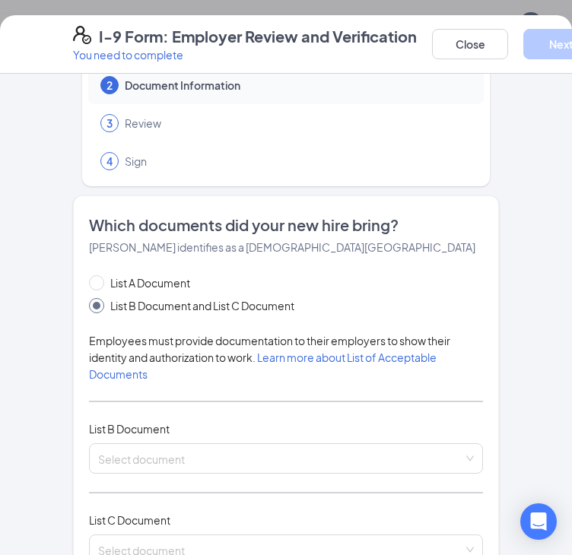
scroll to position [228, 0]
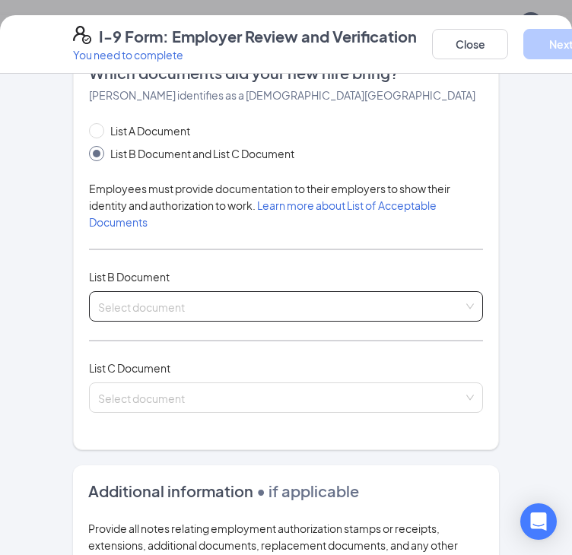
click at [159, 307] on input "search" at bounding box center [280, 303] width 365 height 23
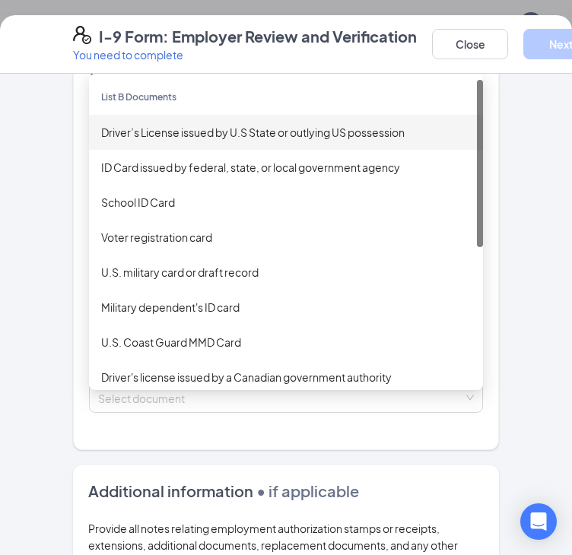
click at [154, 137] on div "Driver’s License issued by U.S State or outlying US possession" at bounding box center [286, 132] width 370 height 17
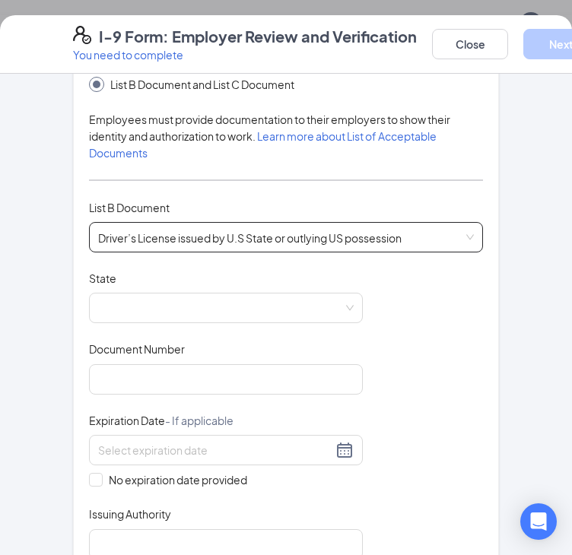
scroll to position [380, 0]
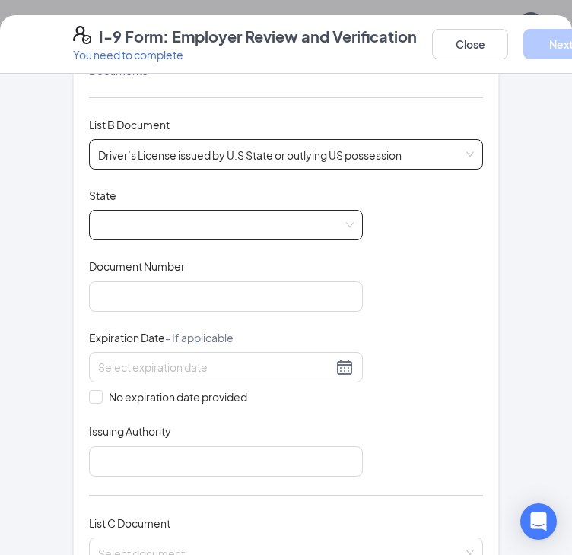
click at [146, 233] on span at bounding box center [226, 225] width 256 height 29
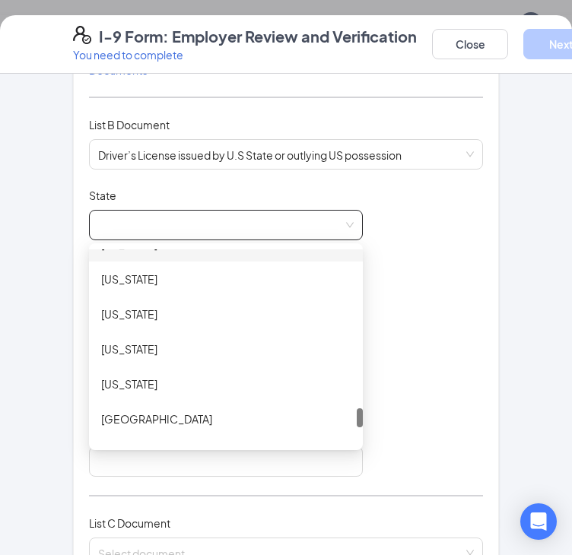
scroll to position [1521, 0]
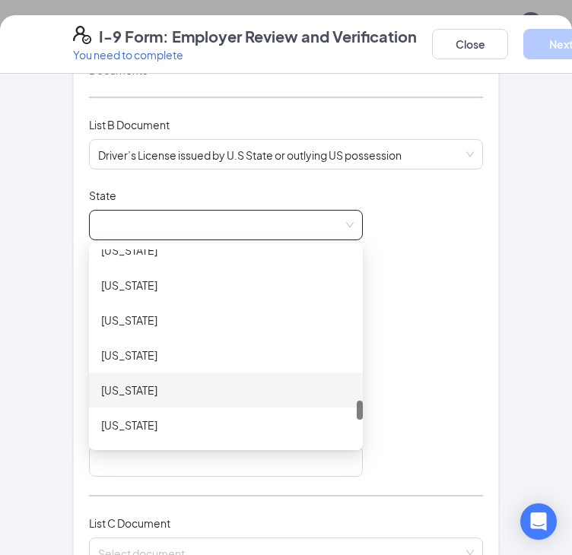
click at [112, 382] on div "[US_STATE]" at bounding box center [225, 390] width 249 height 17
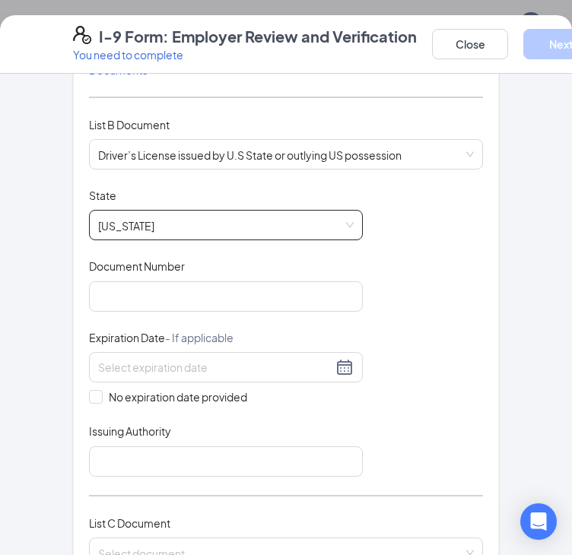
scroll to position [456, 0]
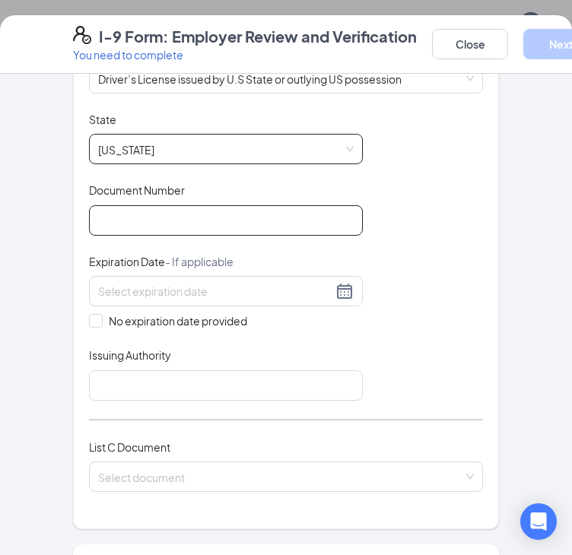
click at [120, 221] on input "Document Number" at bounding box center [226, 220] width 274 height 30
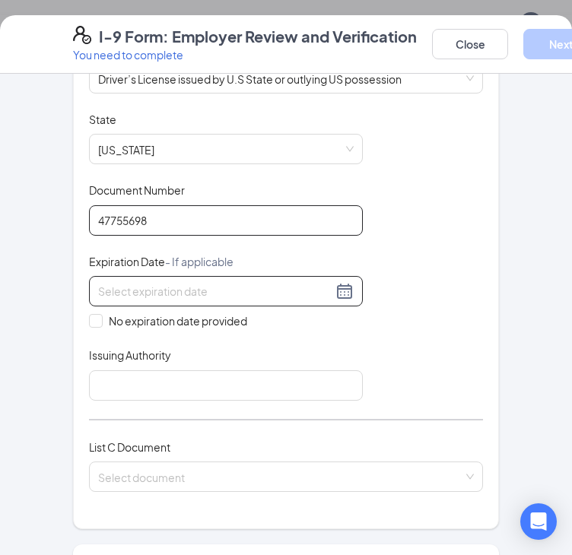
type input "47755698"
click at [122, 286] on input at bounding box center [215, 291] width 234 height 17
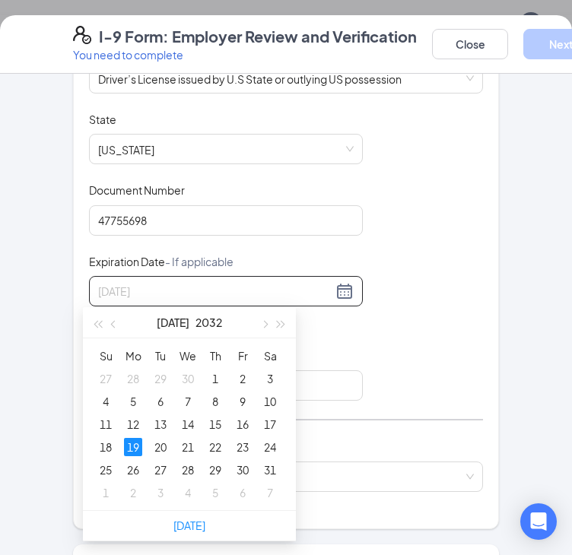
click at [129, 447] on div "19" at bounding box center [133, 447] width 18 height 18
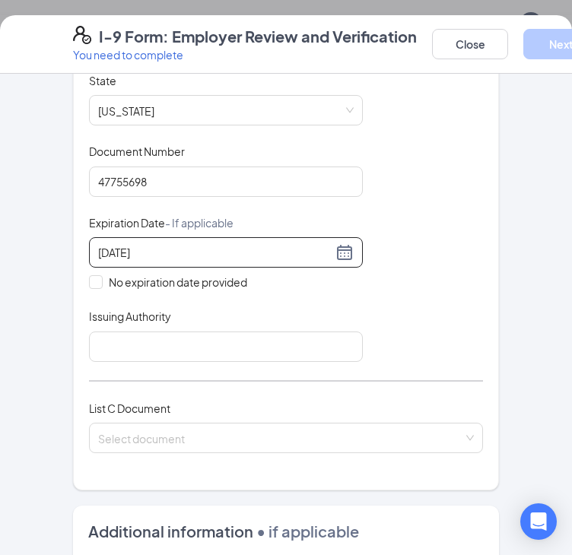
scroll to position [532, 0]
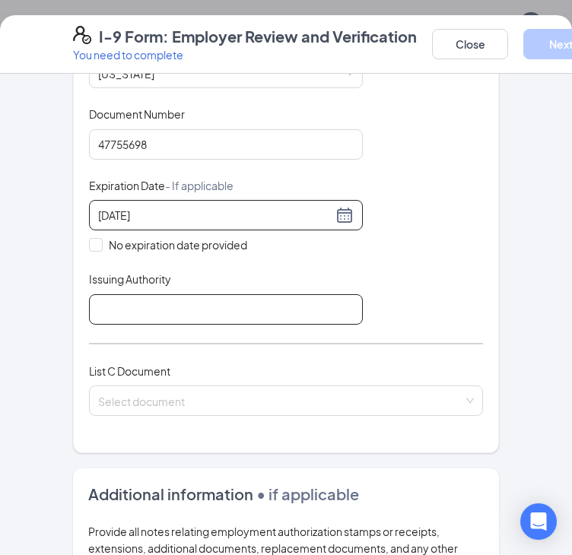
type input "[DATE]"
click at [116, 305] on input "Issuing Authority" at bounding box center [226, 309] width 274 height 30
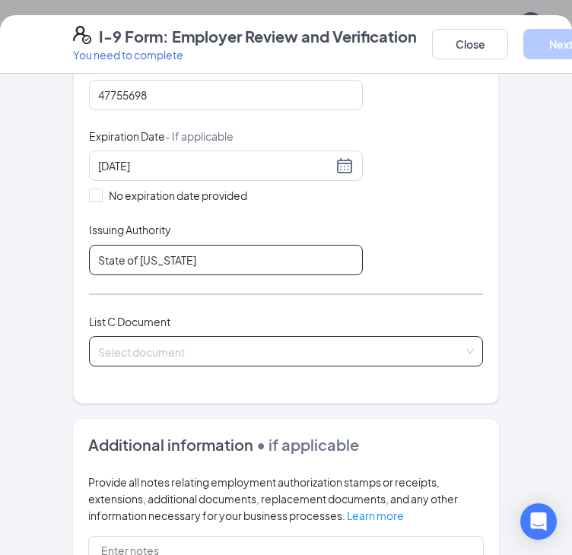
scroll to position [608, 0]
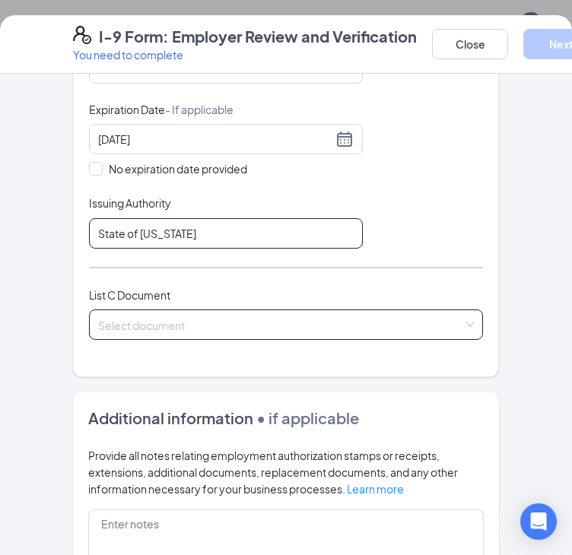
type input "State of [US_STATE]"
click at [132, 322] on div "Select document List C Documents Unrestricted Social Security Card Certificatio…" at bounding box center [286, 325] width 394 height 30
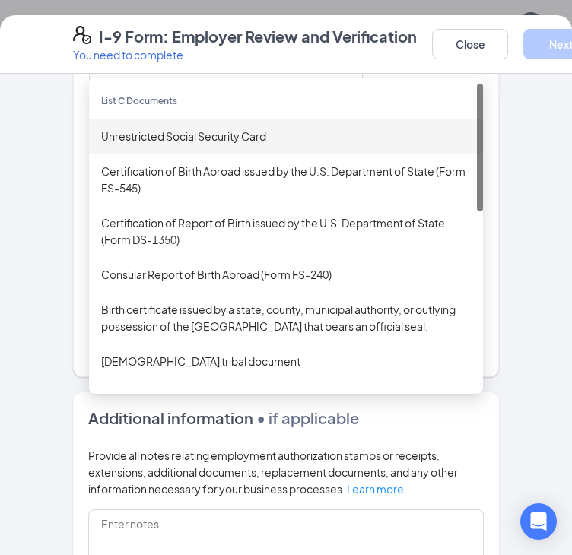
click at [149, 128] on div "Unrestricted Social Security Card" at bounding box center [286, 136] width 370 height 17
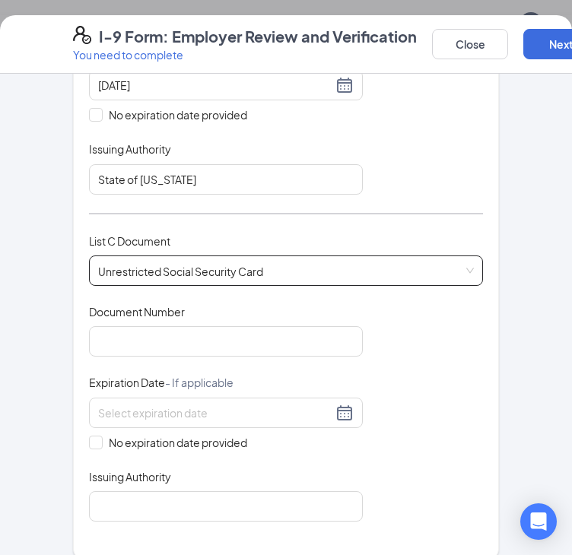
scroll to position [760, 0]
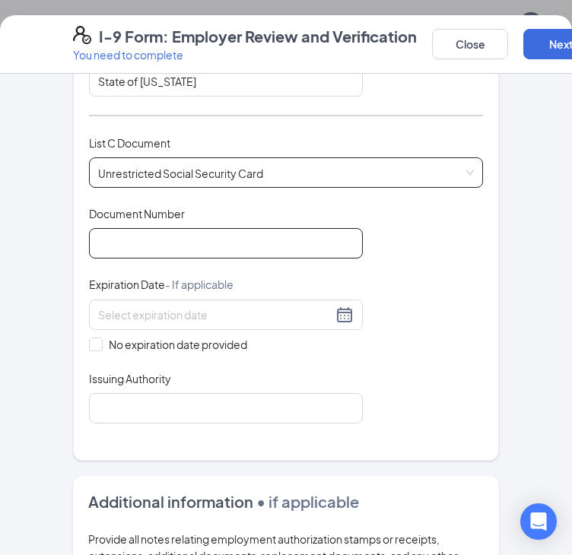
click at [189, 231] on input "Document Number" at bounding box center [226, 243] width 274 height 30
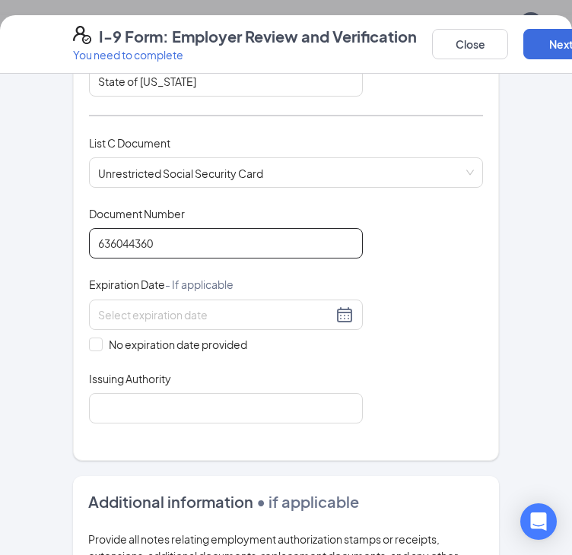
type input "636044360"
click at [90, 341] on input "No expiration date provided" at bounding box center [94, 343] width 11 height 11
checkbox input "true"
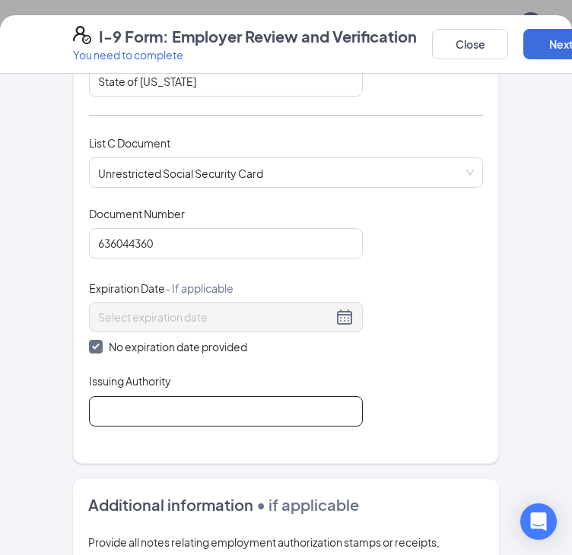
click at [110, 405] on input "Issuing Authority" at bounding box center [226, 411] width 274 height 30
type input "Social Security Administration"
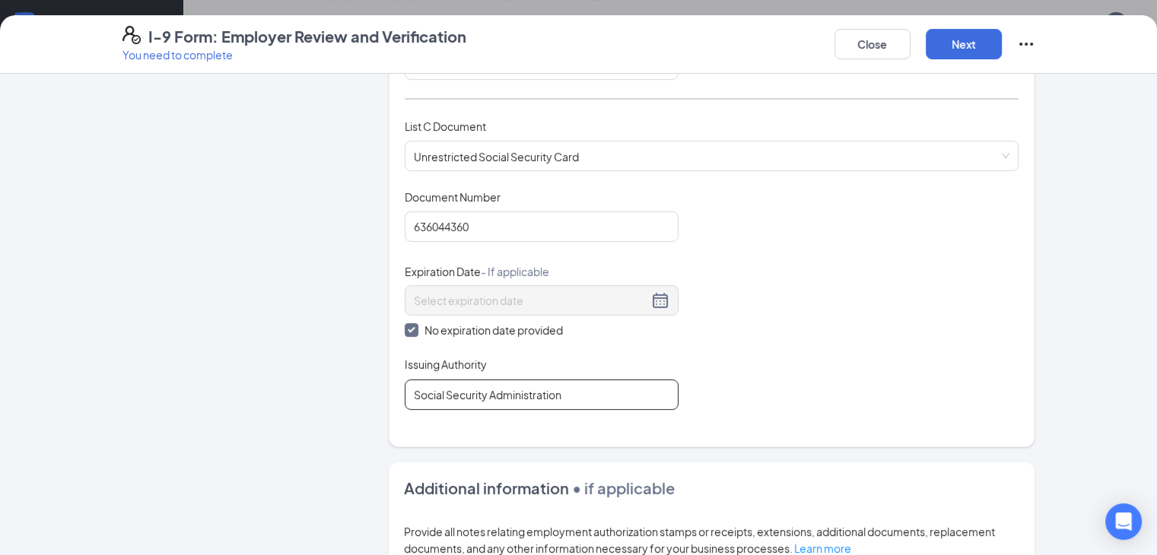
scroll to position [502, 0]
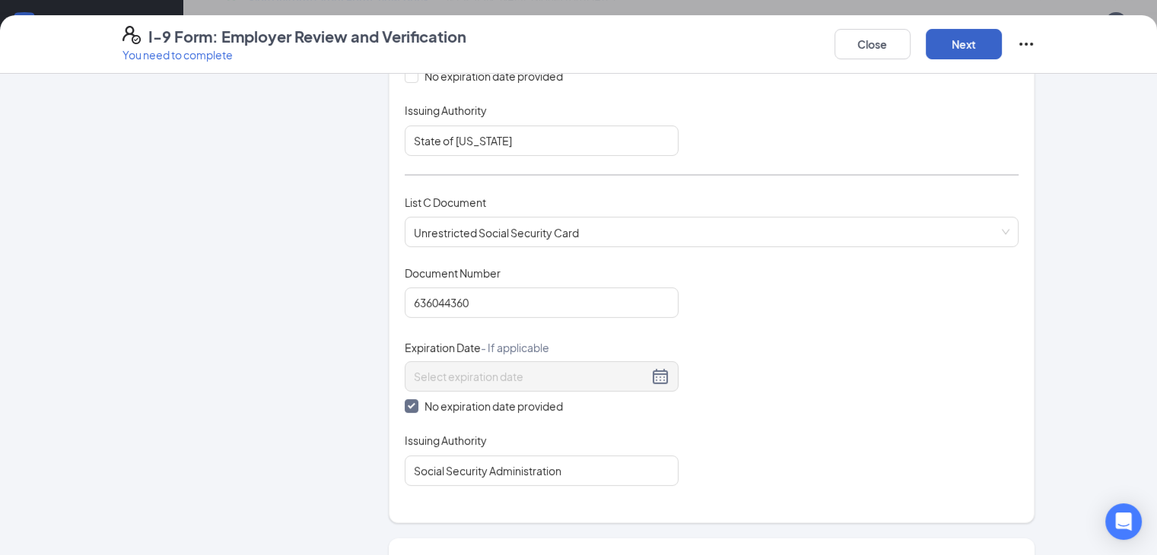
click at [1002, 50] on button "Next" at bounding box center [963, 44] width 76 height 30
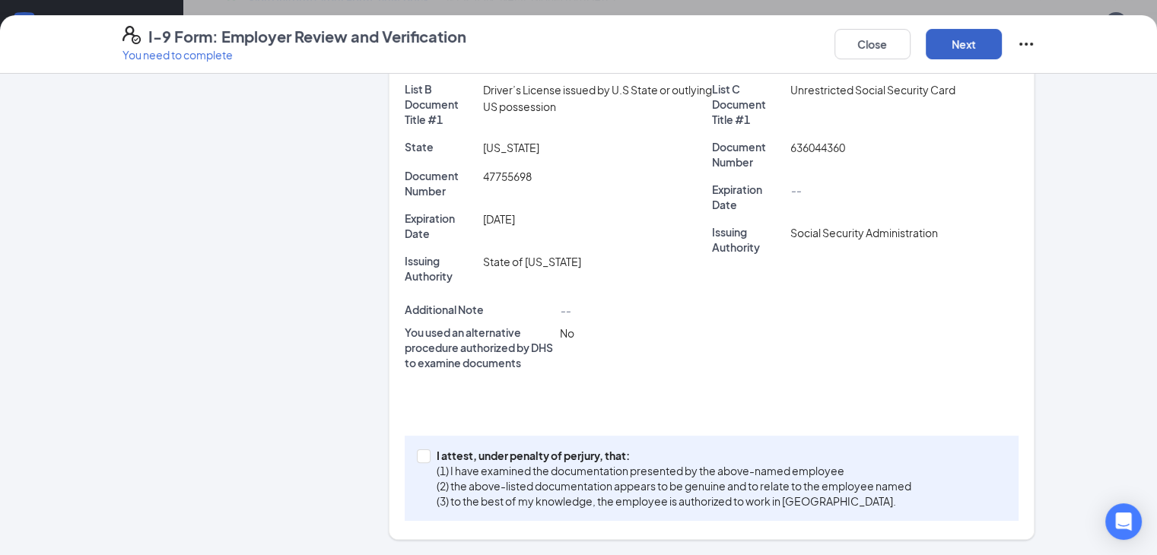
scroll to position [267, 0]
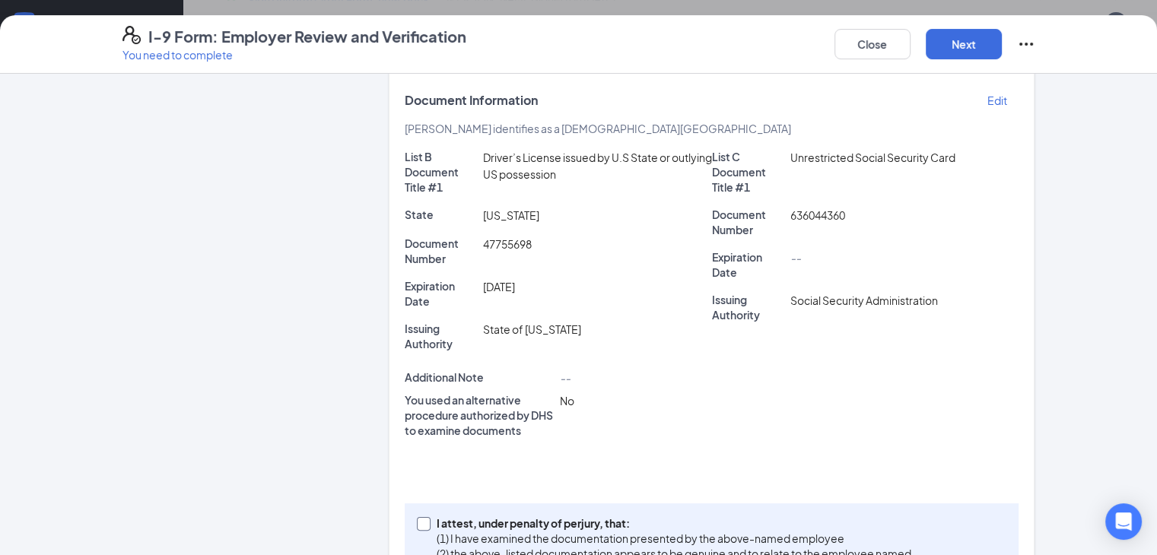
click at [417, 517] on input "I attest, under penalty of [PERSON_NAME], that: (1) I have examined the documen…" at bounding box center [422, 522] width 11 height 11
checkbox input "true"
click at [1002, 39] on button "Next" at bounding box center [963, 44] width 76 height 30
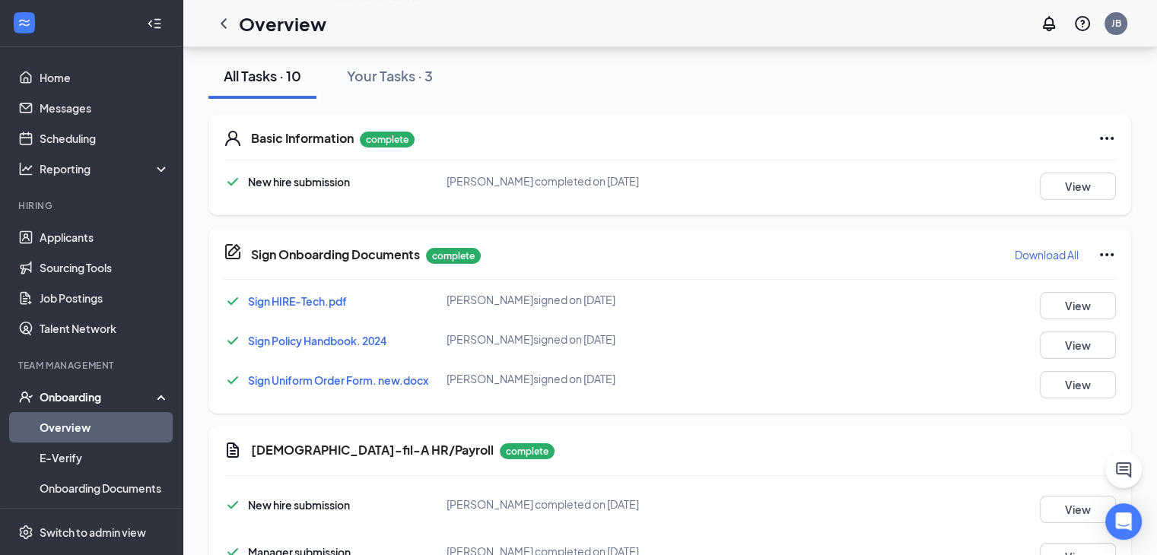
scroll to position [0, 0]
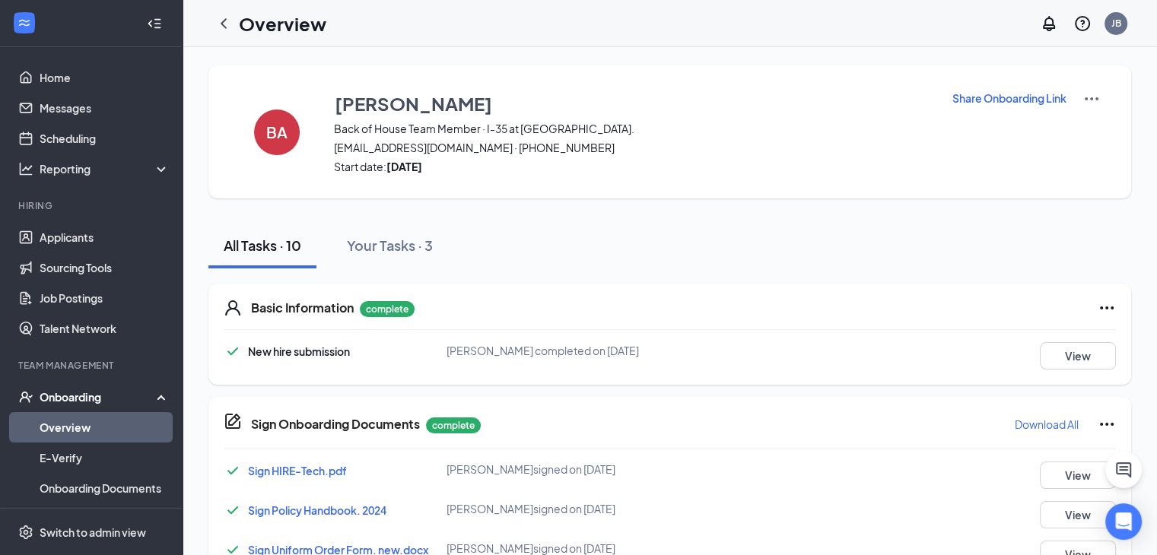
click at [245, 21] on h1 "Overview" at bounding box center [282, 24] width 87 height 26
click at [223, 21] on icon "ChevronLeft" at bounding box center [224, 23] width 6 height 10
